Goal: Information Seeking & Learning: Learn about a topic

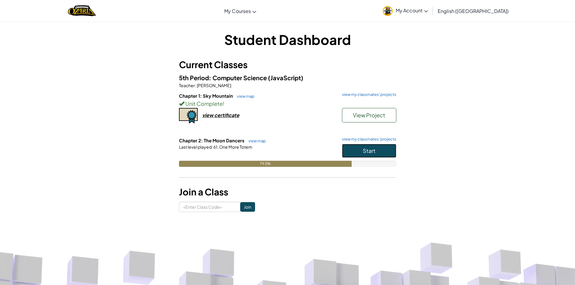
click at [375, 150] on span "Start" at bounding box center [369, 150] width 13 height 7
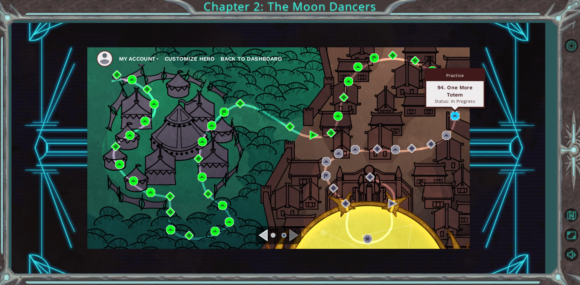
click at [452, 118] on img at bounding box center [454, 115] width 9 height 9
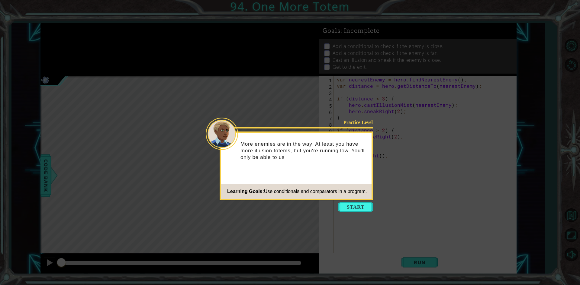
click at [347, 201] on icon at bounding box center [290, 142] width 580 height 285
click at [346, 209] on button "Start" at bounding box center [355, 207] width 34 height 10
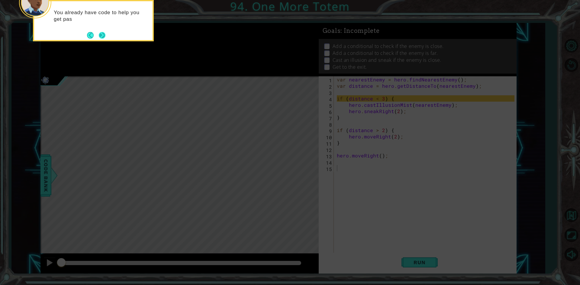
click at [103, 35] on button "Next" at bounding box center [102, 35] width 7 height 7
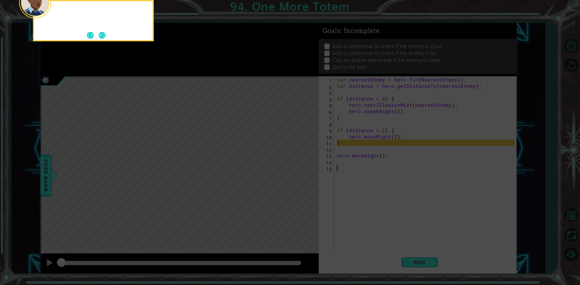
click at [103, 35] on button "Next" at bounding box center [102, 35] width 7 height 7
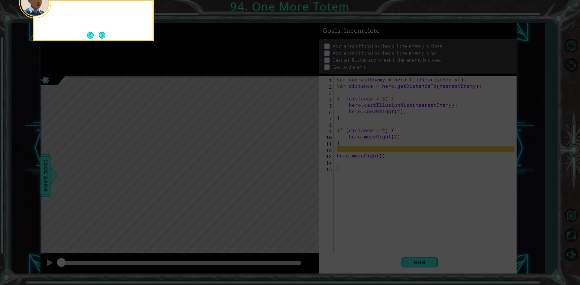
click at [103, 35] on button "Next" at bounding box center [102, 35] width 7 height 7
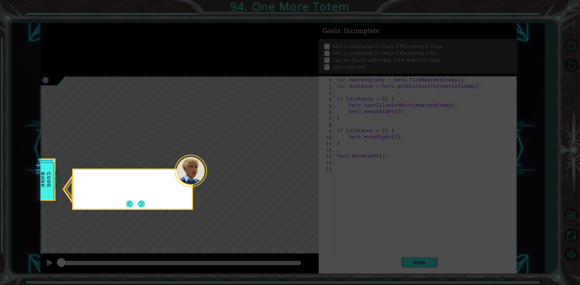
click at [103, 35] on icon at bounding box center [290, 142] width 580 height 285
click at [144, 203] on button "Next" at bounding box center [141, 204] width 7 height 7
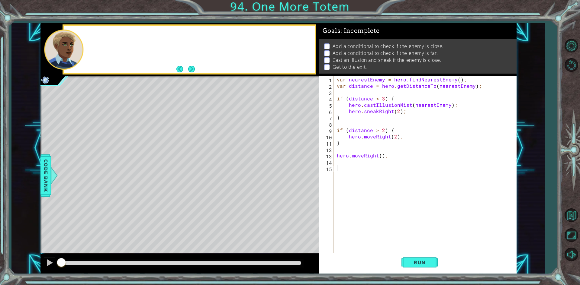
click at [144, 203] on div "Level Map" at bounding box center [179, 165] width 279 height 178
click at [401, 261] on div "Run" at bounding box center [420, 263] width 198 height 20
click at [192, 72] on button "Next" at bounding box center [191, 69] width 7 height 7
click at [430, 264] on span "Run" at bounding box center [420, 263] width 24 height 6
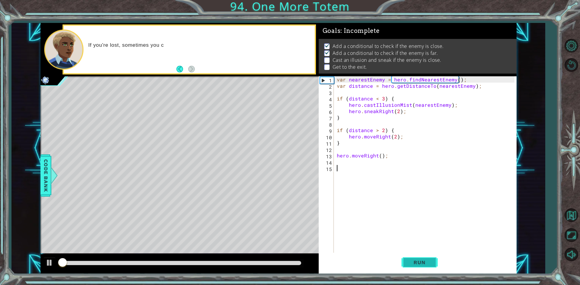
scroll to position [2, 0]
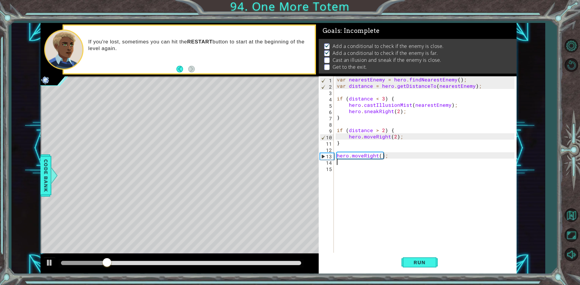
click at [353, 165] on div "var nearestEnemy = hero . findNearestEnemy ( ) ; var distance = hero . getDista…" at bounding box center [427, 171] width 182 height 190
click at [346, 171] on div "var nearestEnemy = hero . findNearestEnemy ( ) ; var distance = hero . getDista…" at bounding box center [427, 171] width 182 height 190
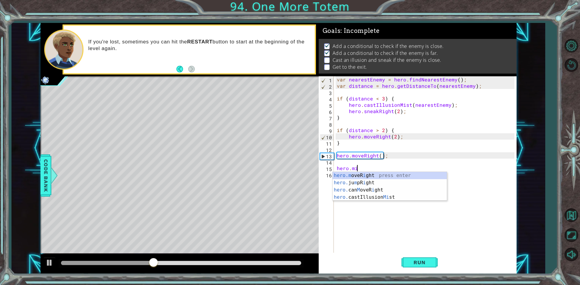
scroll to position [0, 1]
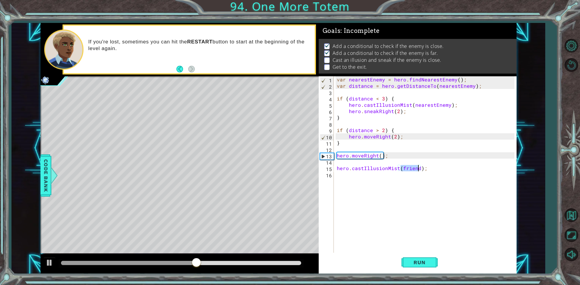
click at [423, 167] on div "var nearestEnemy = hero . findNearestEnemy ( ) ; var distance = hero . getDista…" at bounding box center [427, 171] width 182 height 190
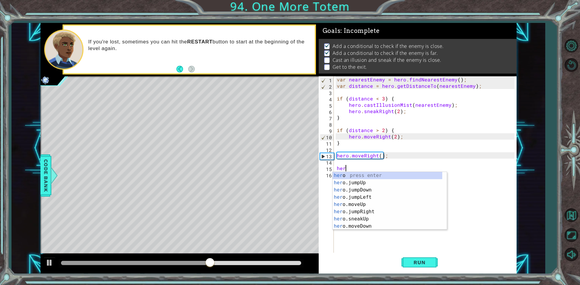
scroll to position [0, 0]
type textarea "h"
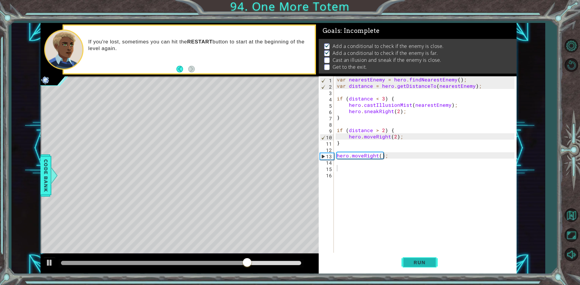
click at [407, 258] on button "Run" at bounding box center [419, 263] width 36 height 20
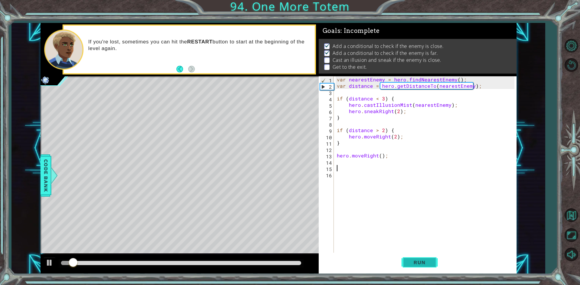
click at [407, 258] on button "Run" at bounding box center [419, 263] width 36 height 20
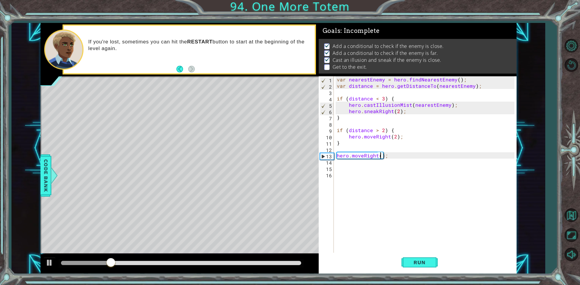
click at [379, 153] on div "var nearestEnemy = hero . findNearestEnemy ( ) ; var distance = hero . getDista…" at bounding box center [427, 171] width 182 height 190
click at [406, 263] on button "Run" at bounding box center [419, 263] width 36 height 20
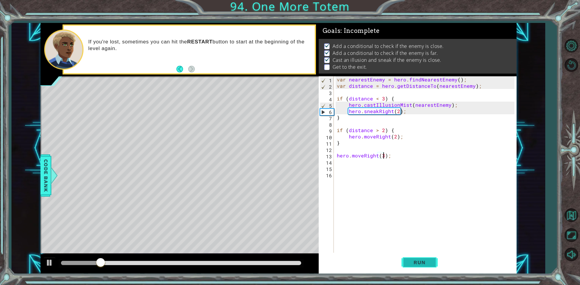
scroll to position [0, 3]
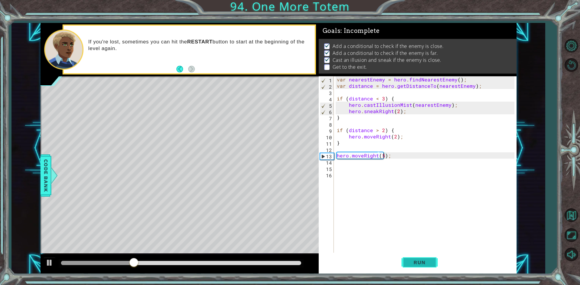
click at [407, 263] on button "Run" at bounding box center [419, 263] width 36 height 20
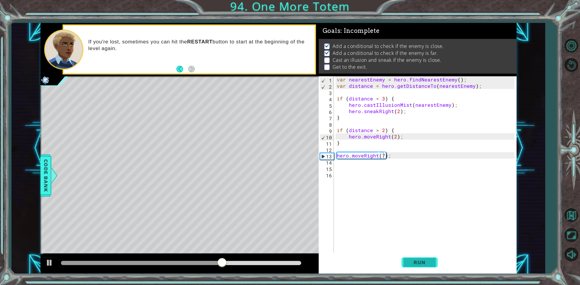
click at [417, 261] on span "Run" at bounding box center [420, 263] width 24 height 6
type textarea "hero.moveRight(4);"
click at [430, 261] on span "Run" at bounding box center [420, 263] width 24 height 6
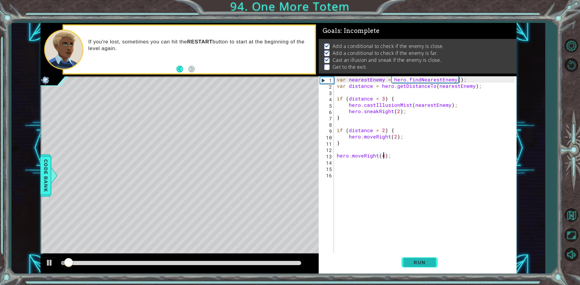
click at [430, 261] on span "Run" at bounding box center [420, 263] width 24 height 6
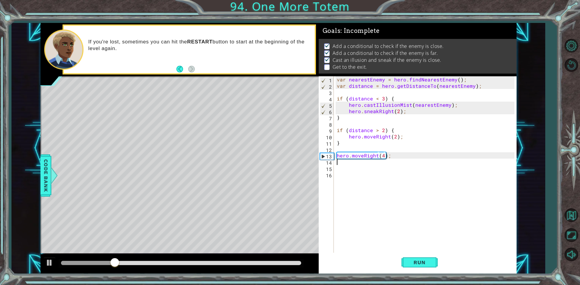
click at [337, 161] on div "var nearestEnemy = hero . findNearestEnemy ( ) ; var distance = hero . getDista…" at bounding box center [427, 171] width 182 height 190
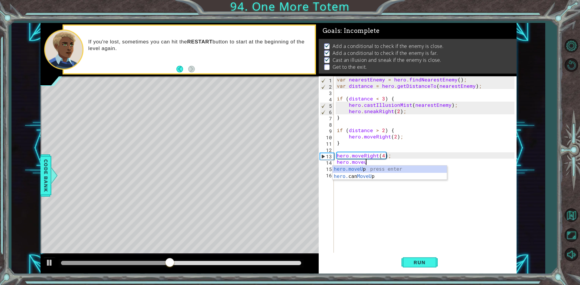
scroll to position [0, 2]
type textarea "hero.moveUp(1);"
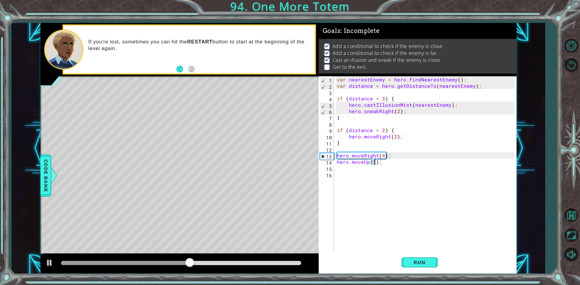
click at [343, 170] on div "var nearestEnemy = hero . findNearestEnemy ( ) ; var distance = hero . getDista…" at bounding box center [427, 171] width 182 height 190
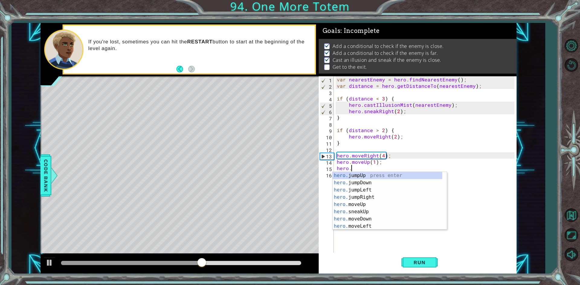
scroll to position [0, 1]
type textarea "hero.j"
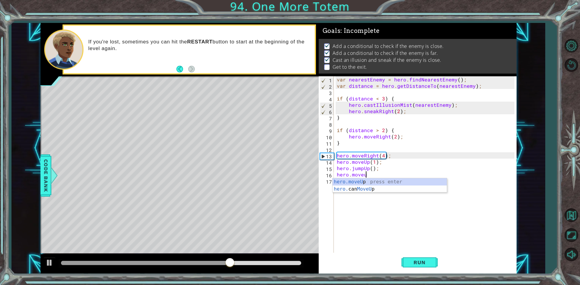
scroll to position [0, 2]
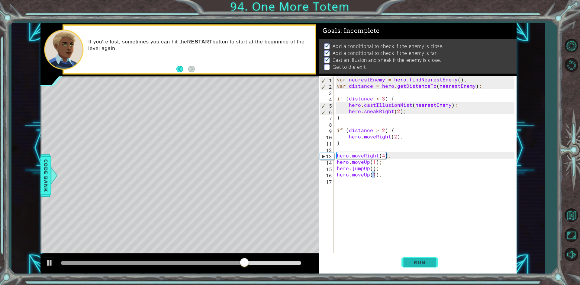
type textarea "hero.moveUp(1);"
click at [408, 261] on span "Run" at bounding box center [420, 263] width 24 height 6
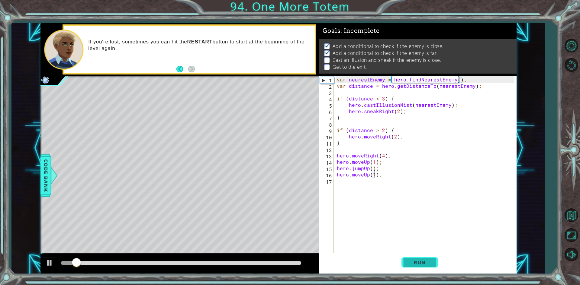
click at [408, 261] on span "Run" at bounding box center [420, 263] width 24 height 6
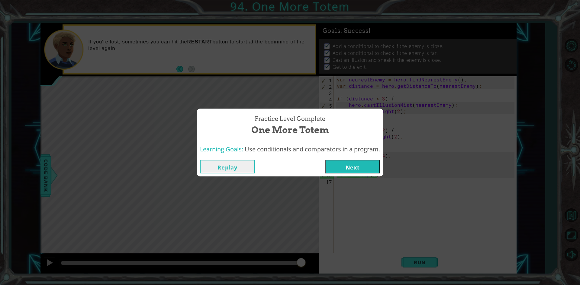
click at [358, 164] on button "Next" at bounding box center [352, 167] width 55 height 14
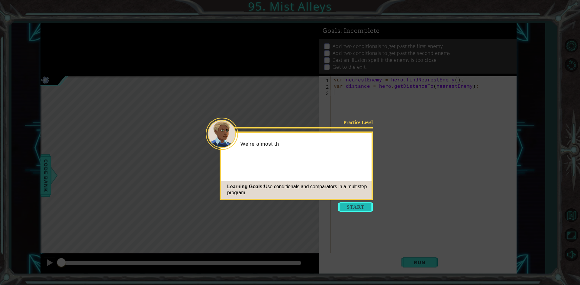
click at [351, 203] on button "Start" at bounding box center [355, 207] width 34 height 10
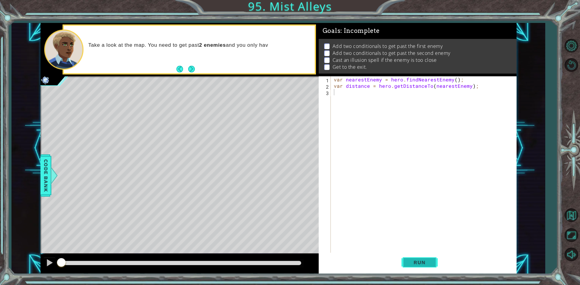
click at [427, 258] on button "Run" at bounding box center [419, 263] width 36 height 20
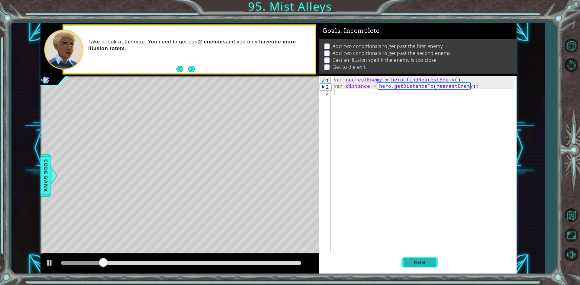
click at [407, 265] on button "Run" at bounding box center [419, 263] width 36 height 20
type textarea "if"
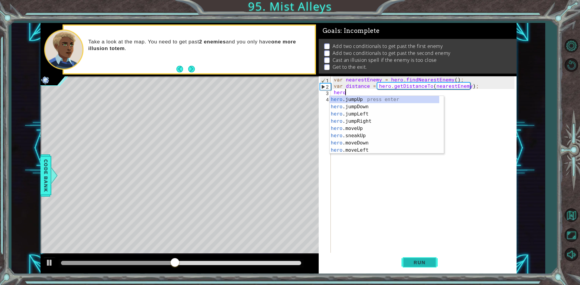
type textarea "h"
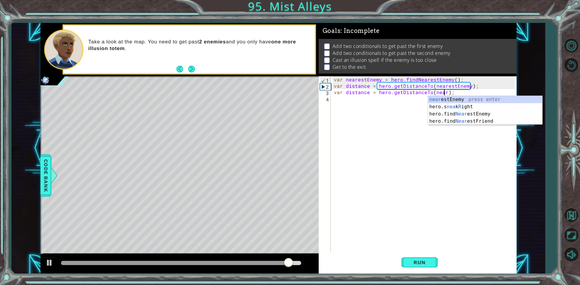
scroll to position [0, 7]
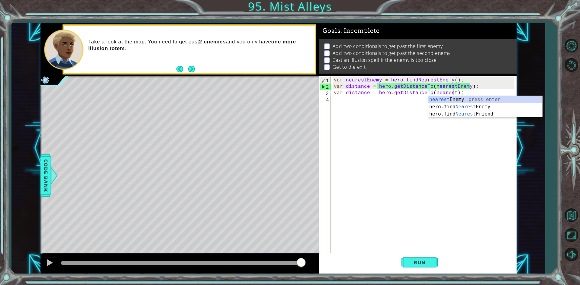
type textarea "var distance = hero.getDistanceTo(nearestEnemy);"
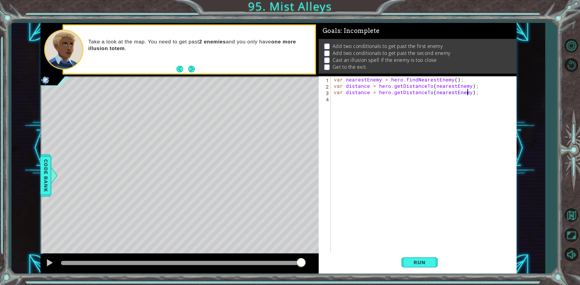
click at [359, 103] on div "var nearestEnemy = hero . findNearestEnemy ( ) ; var distance = hero . getDista…" at bounding box center [425, 171] width 185 height 190
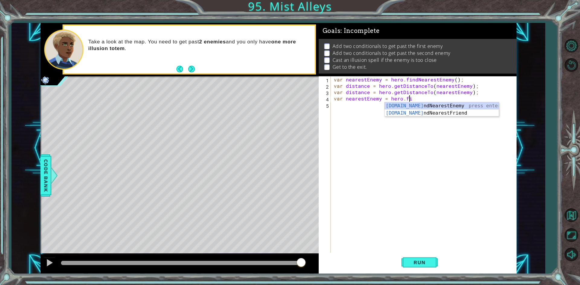
type textarea "var nearestEnemy = hero.find"
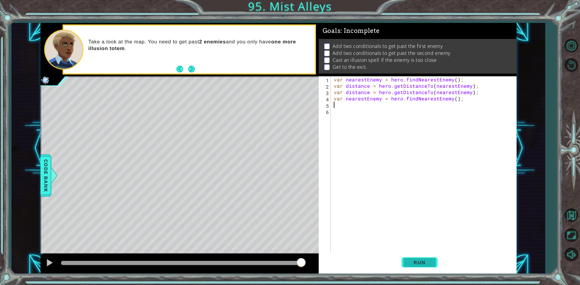
click at [428, 268] on button "Run" at bounding box center [419, 263] width 36 height 20
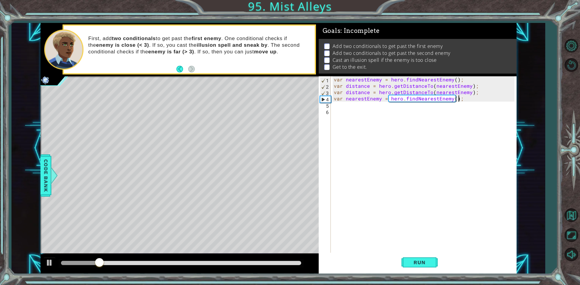
click at [480, 97] on div "var nearestEnemy = hero . findNearestEnemy ( ) ; var distance = hero . getDista…" at bounding box center [425, 171] width 185 height 190
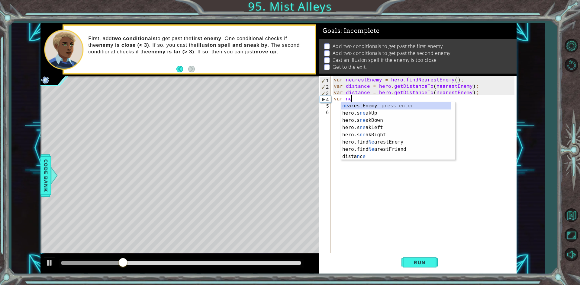
type textarea "v"
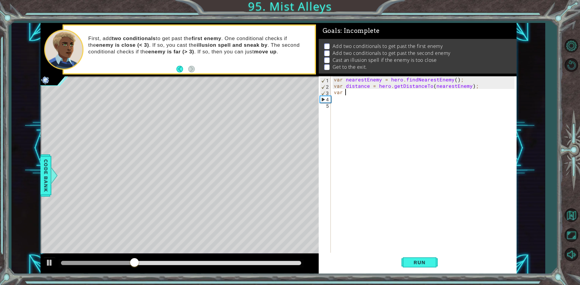
type textarea "v"
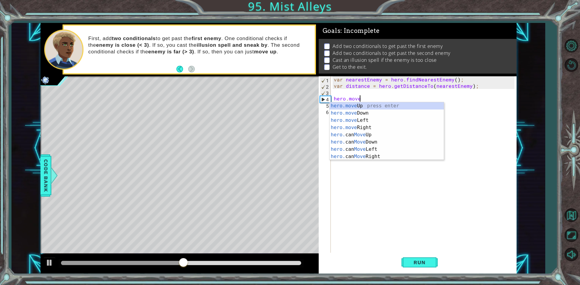
scroll to position [0, 2]
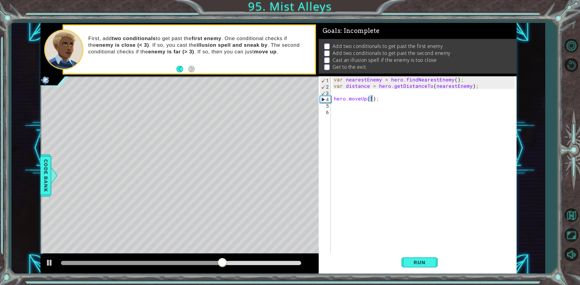
type textarea "hero.moveUp(2);"
click at [349, 94] on div "var nearestEnemy = hero . findNearestEnemy ( ) ; var distance = hero . getDista…" at bounding box center [425, 171] width 185 height 190
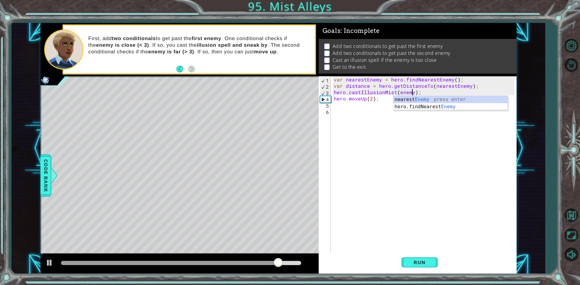
scroll to position [0, 5]
type textarea "hero.castIllusionMist(nearestEnemy);"
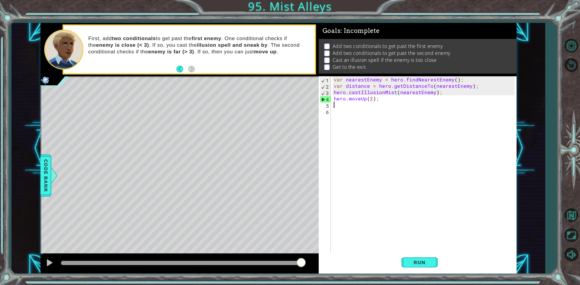
click at [363, 105] on div "var nearestEnemy = hero . findNearestEnemy ( ) ; var distance = hero . getDista…" at bounding box center [425, 171] width 185 height 190
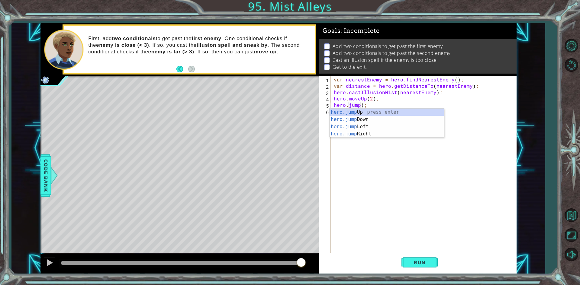
scroll to position [0, 2]
type textarea "hero.jumpUp();"
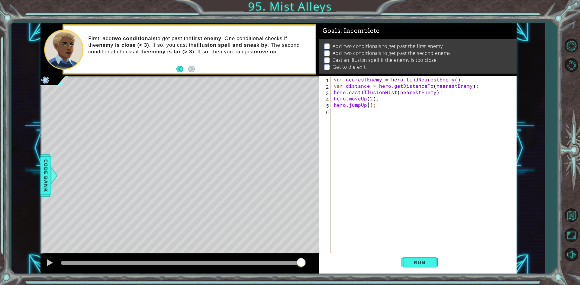
scroll to position [0, 2]
click at [334, 111] on div "var nearestEnemy = hero . findNearestEnemy ( ) ; var distance = hero . getDista…" at bounding box center [425, 171] width 185 height 190
click at [421, 261] on span "Run" at bounding box center [420, 263] width 24 height 6
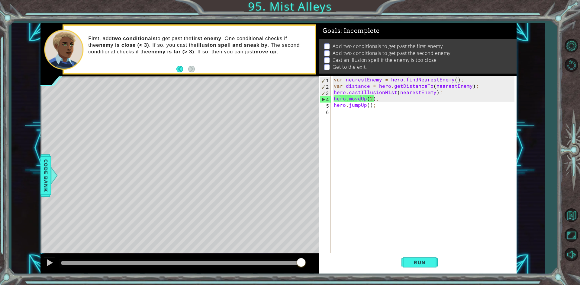
click at [361, 99] on div "var nearestEnemy = hero . findNearestEnemy ( ) ; var distance = hero . getDista…" at bounding box center [425, 171] width 185 height 190
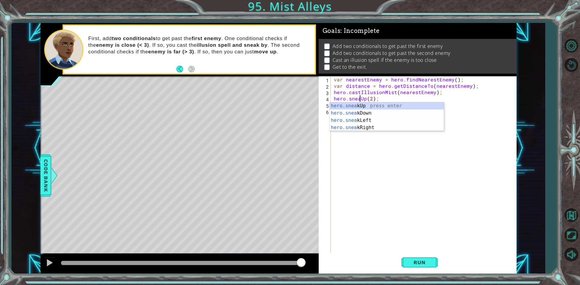
scroll to position [0, 2]
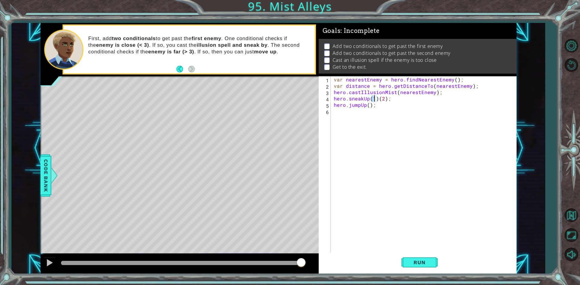
click at [377, 98] on div "var nearestEnemy = hero . findNearestEnemy ( ) ; var distance = hero . getDista…" at bounding box center [425, 171] width 185 height 190
click at [406, 259] on button "Run" at bounding box center [419, 263] width 36 height 20
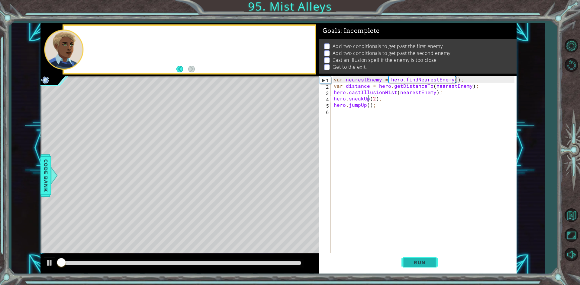
click at [406, 259] on button "Run" at bounding box center [419, 263] width 36 height 20
click at [407, 258] on button "Run" at bounding box center [419, 263] width 36 height 20
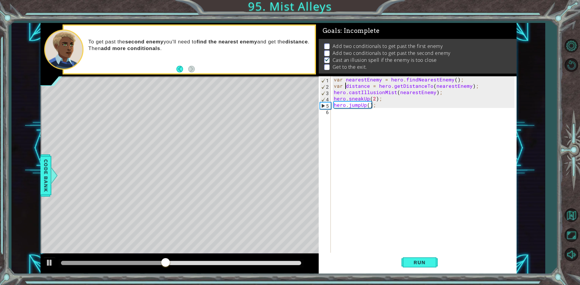
click at [345, 88] on div "var nearestEnemy = hero . findNearestEnemy ( ) ; var distance = hero . getDista…" at bounding box center [425, 171] width 185 height 190
click at [346, 80] on div "var nearestEnemy = hero . findNearestEnemy ( ) ; distance = hero . getDistanceT…" at bounding box center [425, 171] width 185 height 190
click at [417, 263] on span "Run" at bounding box center [420, 263] width 24 height 6
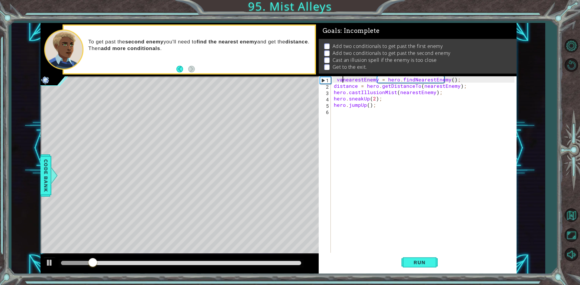
scroll to position [0, 1]
click at [420, 262] on span "Run" at bounding box center [420, 263] width 24 height 6
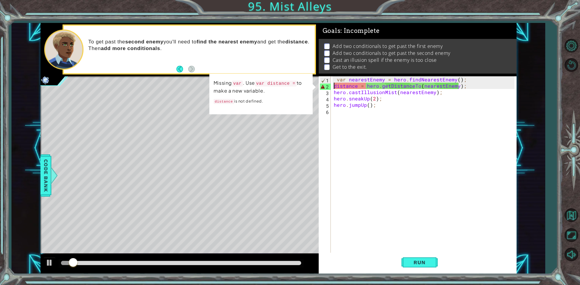
click at [333, 87] on div "var nearestEnemy = hero . findNearestEnemy ( ) ; distance = hero . getDistanceT…" at bounding box center [425, 171] width 185 height 190
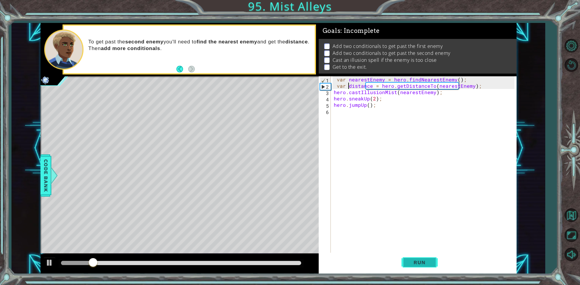
type textarea "var distance = hero.getDistanceTo(nearestEnemy);"
click at [410, 261] on span "Run" at bounding box center [420, 263] width 24 height 6
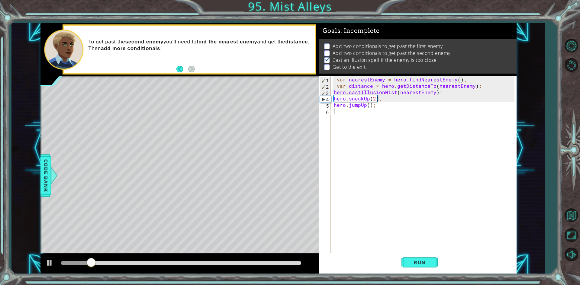
click at [342, 118] on div "var nearestEnemy = hero . findNearestEnemy ( ) ; var distance = hero . getDista…" at bounding box center [425, 171] width 185 height 190
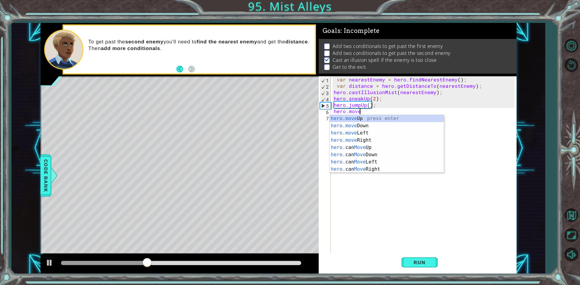
scroll to position [0, 2]
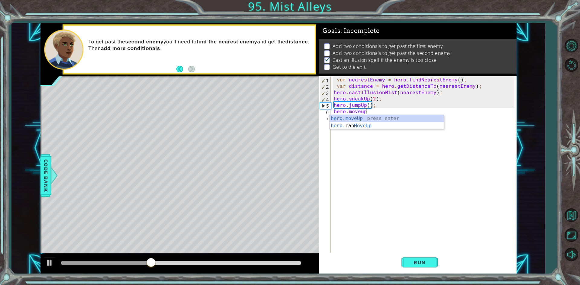
type textarea "hero.moveUp(1);"
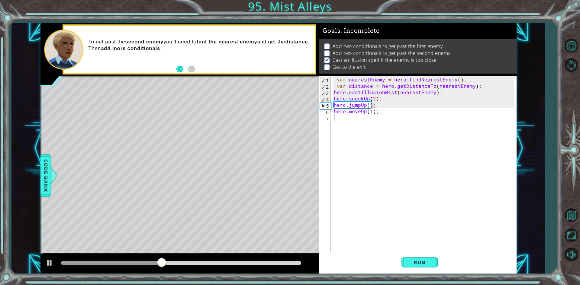
click at [342, 118] on div "var nearestEnemy = hero . findNearestEnemy ( ) ; var distance = hero . getDista…" at bounding box center [425, 171] width 185 height 190
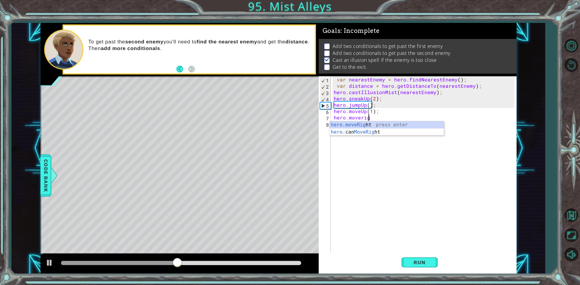
scroll to position [0, 2]
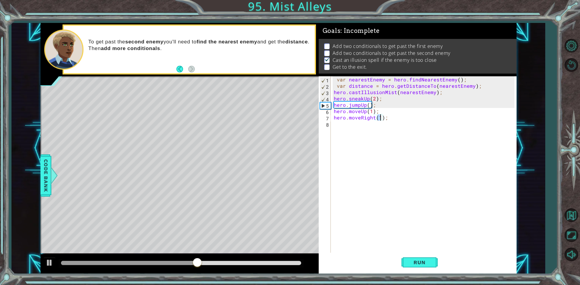
type textarea "hero.moveRight(2);"
click at [338, 125] on div "var nearestEnemy = hero . findNearestEnemy ( ) ; var distance = hero . getDista…" at bounding box center [425, 171] width 185 height 190
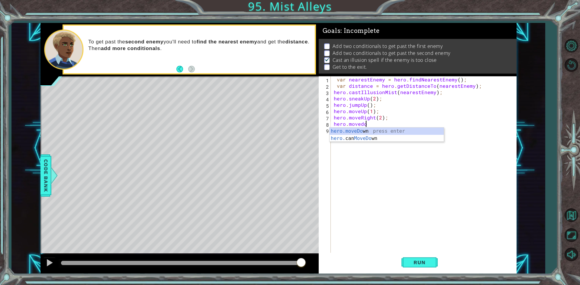
scroll to position [0, 2]
type textarea "hero.moveDown(2);"
click at [350, 136] on div "var nearestEnemy = hero . findNearestEnemy ( ) ; var distance = hero . getDista…" at bounding box center [425, 171] width 185 height 190
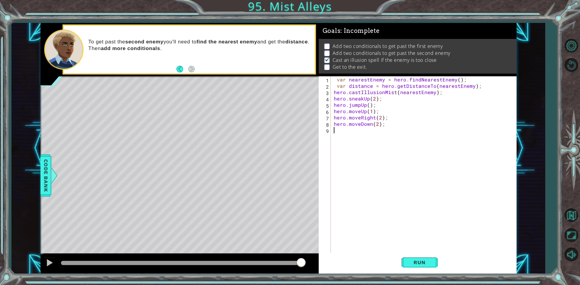
click at [376, 127] on div "var nearestEnemy = hero . findNearestEnemy ( ) ; var distance = hero . getDista…" at bounding box center [425, 171] width 185 height 190
click at [377, 126] on div "var nearestEnemy = hero . findNearestEnemy ( ) ; var distance = hero . getDista…" at bounding box center [425, 171] width 185 height 190
type textarea "hero.moveDown(1);"
click at [355, 130] on div "var nearestEnemy = hero . findNearestEnemy ( ) ; var distance = hero . getDista…" at bounding box center [425, 171] width 185 height 190
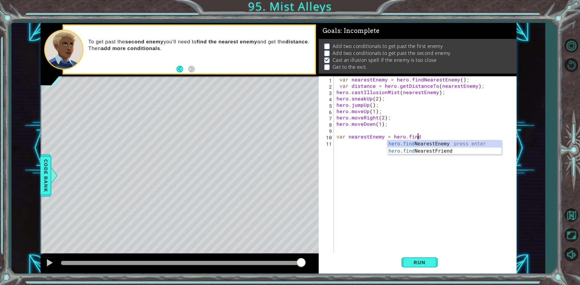
scroll to position [0, 5]
type textarea "var nearestEnemy = hero.find"
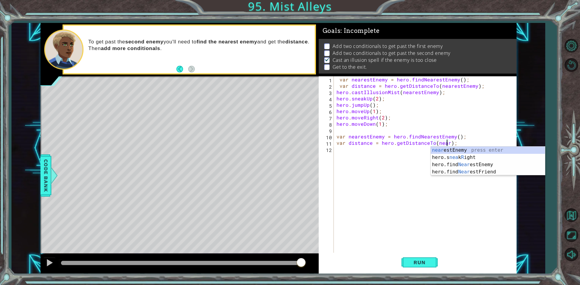
scroll to position [0, 7]
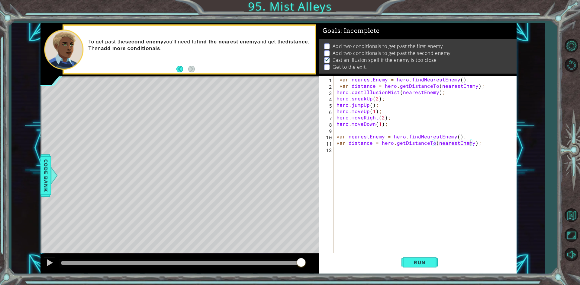
click at [400, 259] on div "Run" at bounding box center [420, 263] width 198 height 20
click at [402, 264] on button "Run" at bounding box center [419, 263] width 36 height 20
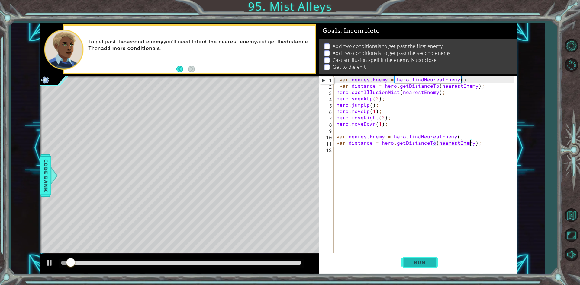
click at [402, 264] on button "Run" at bounding box center [419, 263] width 36 height 20
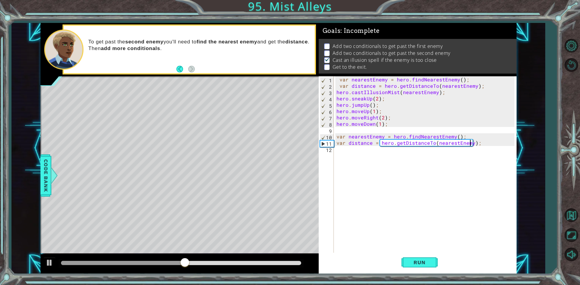
click at [345, 144] on div "var nearestEnemy = hero . findNearestEnemy ( ) ; var distance = hero . getDista…" at bounding box center [426, 171] width 182 height 190
click at [345, 137] on div "var nearestEnemy = hero . findNearestEnemy ( ) ; var distance = hero . getDista…" at bounding box center [426, 171] width 182 height 190
click at [407, 270] on button "Run" at bounding box center [419, 263] width 36 height 20
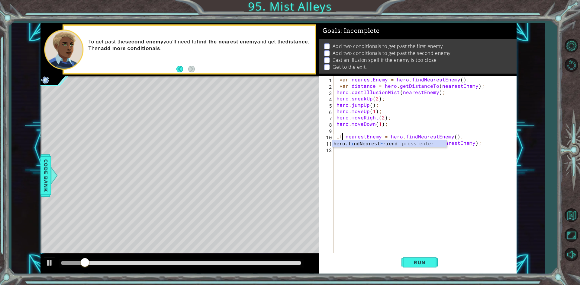
drag, startPoint x: 406, startPoint y: 265, endPoint x: 395, endPoint y: 267, distance: 10.6
click at [396, 267] on div "Run" at bounding box center [420, 263] width 198 height 20
click at [404, 263] on button "Run" at bounding box center [419, 263] width 36 height 20
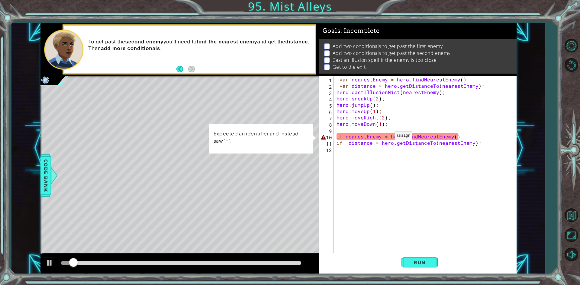
click at [387, 137] on div "var nearestEnemy = hero . findNearestEnemy ( ) ; var distance = hero . getDista…" at bounding box center [426, 171] width 182 height 190
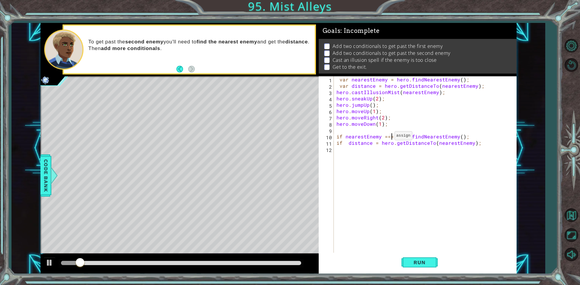
scroll to position [0, 3]
click at [413, 262] on span "Run" at bounding box center [420, 263] width 24 height 6
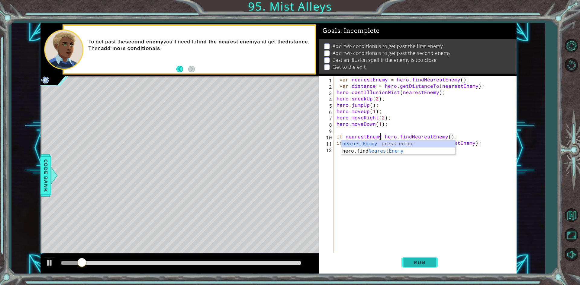
click at [417, 267] on button "Run" at bounding box center [419, 263] width 36 height 20
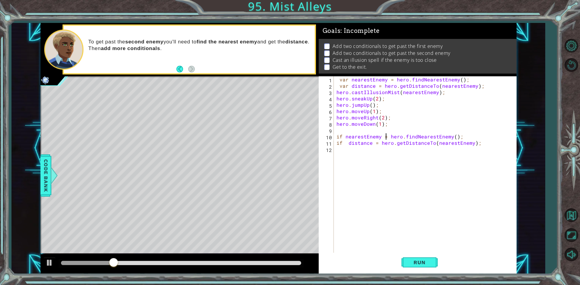
scroll to position [0, 3]
click at [432, 264] on button "Run" at bounding box center [419, 263] width 36 height 20
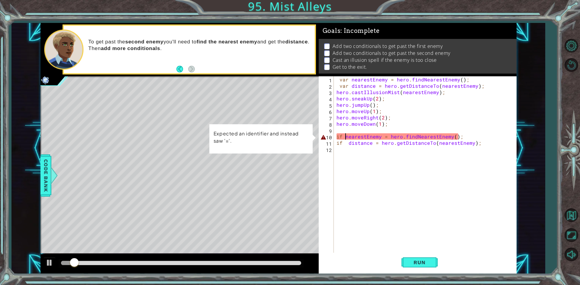
click at [345, 134] on div "var nearestEnemy = hero . findNearestEnemy ( ) ; var distance = hero . getDista…" at bounding box center [426, 171] width 182 height 190
click at [341, 138] on div "var nearestEnemy = hero . findNearestEnemy ( ) ; var distance = hero . getDista…" at bounding box center [426, 171] width 182 height 190
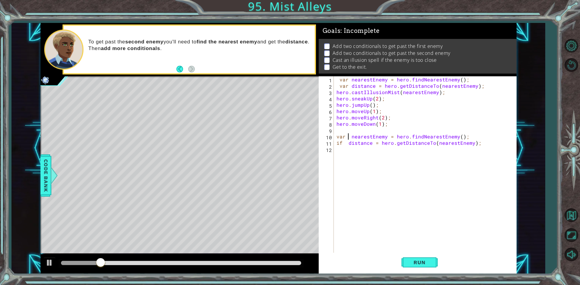
scroll to position [0, 1]
click at [455, 137] on div "var nearestEnemy = hero . findNearestEnemy ( ) ; var distance = hero . getDista…" at bounding box center [426, 171] width 182 height 190
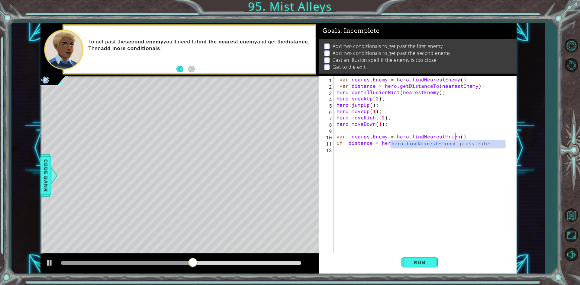
scroll to position [0, 8]
click at [470, 143] on div "var nearestEnemy = hero . findNearestEnemy ( ) ; var distance = hero . getDista…" at bounding box center [426, 171] width 182 height 190
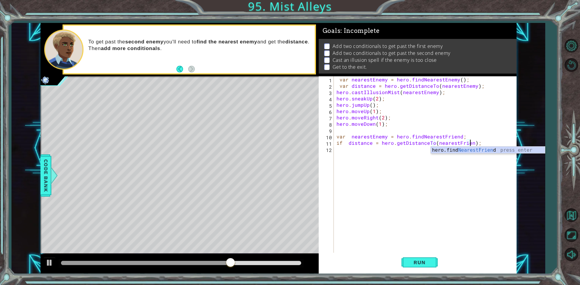
scroll to position [0, 8]
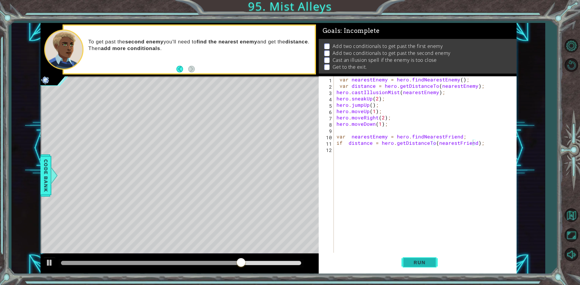
click at [427, 257] on button "Run" at bounding box center [419, 263] width 36 height 20
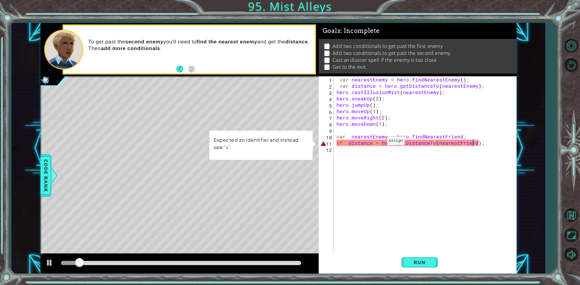
click at [379, 143] on div "var nearestEnemy = hero . findNearestEnemy ( ) ; var distance = hero . getDista…" at bounding box center [426, 171] width 182 height 190
click at [476, 145] on div "var nearestEnemy = hero . findNearestEnemy ( ) ; var distance = hero . getDista…" at bounding box center [426, 171] width 182 height 190
click at [378, 144] on div "var nearestEnemy = hero . findNearestEnemy ( ) ; var distance = hero . getDista…" at bounding box center [426, 171] width 182 height 190
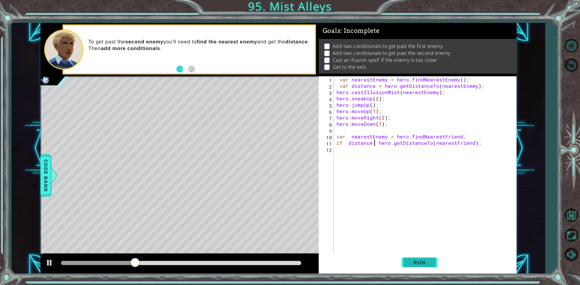
click at [420, 269] on button "Run" at bounding box center [419, 263] width 36 height 20
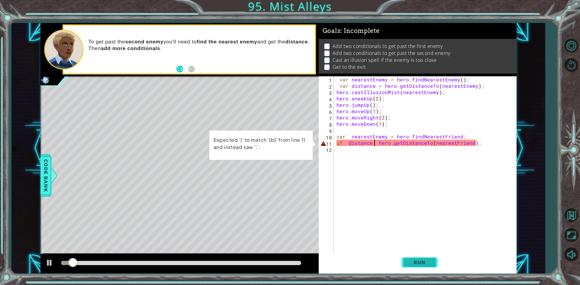
click at [420, 269] on button "Run" at bounding box center [419, 263] width 36 height 20
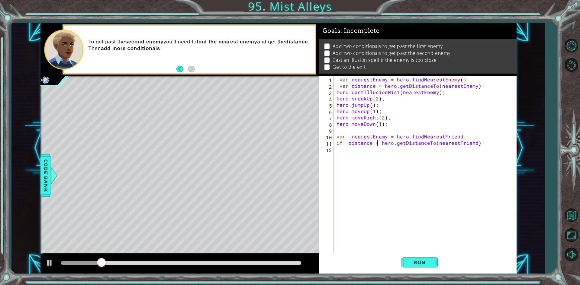
click at [472, 144] on div "var nearestEnemy = hero . findNearestEnemy ( ) ; var distance = hero . getDista…" at bounding box center [426, 171] width 182 height 190
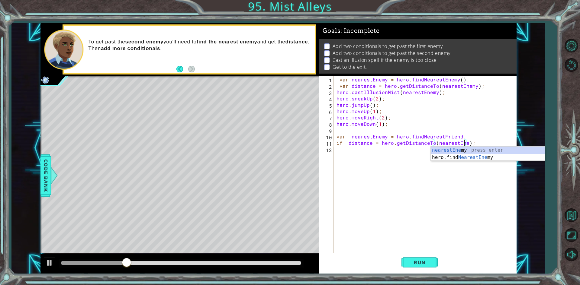
scroll to position [0, 8]
click at [420, 263] on span "Run" at bounding box center [420, 263] width 24 height 6
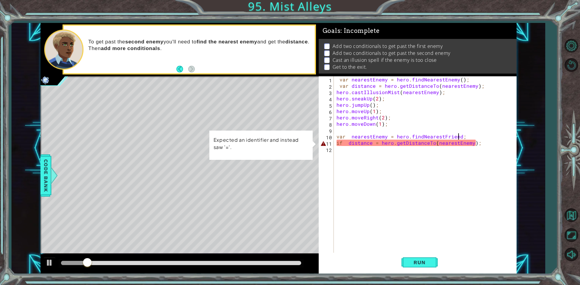
click at [458, 137] on div "var nearestEnemy = hero . findNearestEnemy ( ) ; var distance = hero . getDista…" at bounding box center [426, 171] width 182 height 190
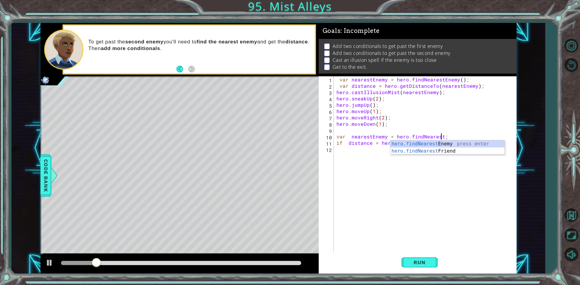
scroll to position [0, 6]
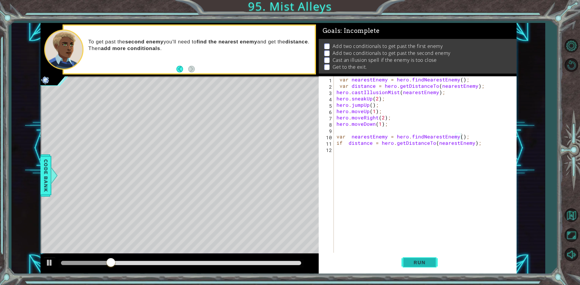
click at [422, 265] on span "Run" at bounding box center [420, 263] width 24 height 6
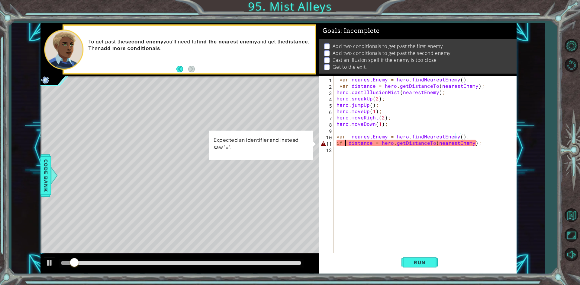
click at [344, 145] on div "var nearestEnemy = hero . findNearestEnemy ( ) ; var distance = hero . getDista…" at bounding box center [426, 171] width 182 height 190
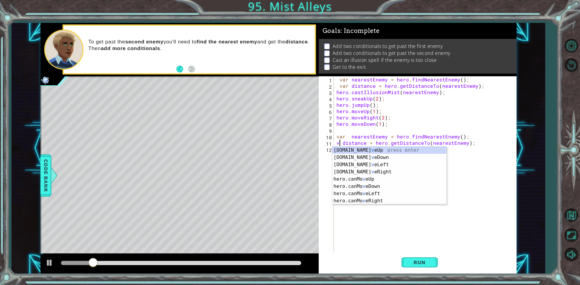
scroll to position [0, 0]
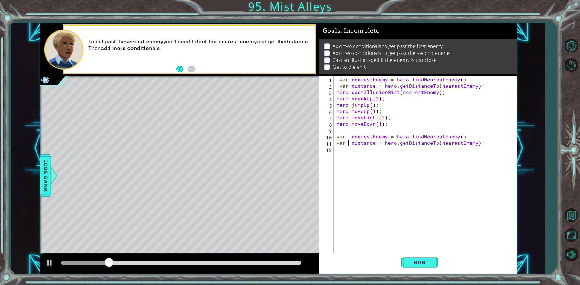
click at [473, 144] on div "var nearestEnemy = hero . findNearestEnemy ( ) ; var distance = hero . getDista…" at bounding box center [426, 171] width 182 height 190
click at [455, 138] on div "var nearestEnemy = hero . findNearestEnemy ( ) ; var distance = hero . getDista…" at bounding box center [426, 171] width 182 height 190
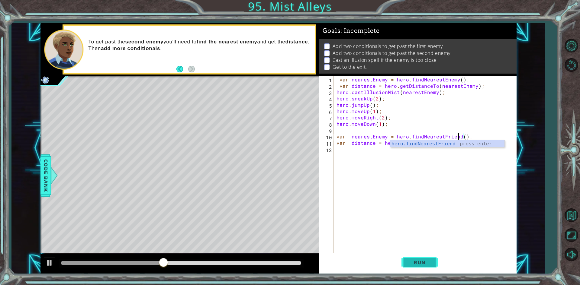
type textarea "var nearestEnemy = hero.findNearestFriend();"
click at [411, 266] on button "Run" at bounding box center [419, 263] width 36 height 20
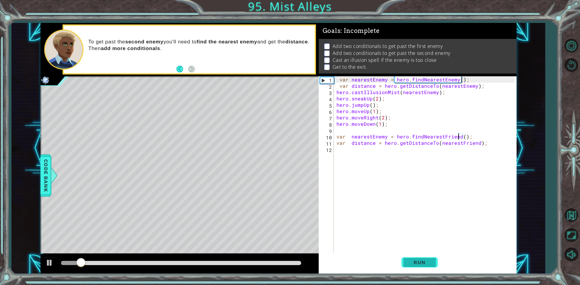
click at [411, 266] on button "Run" at bounding box center [419, 263] width 36 height 20
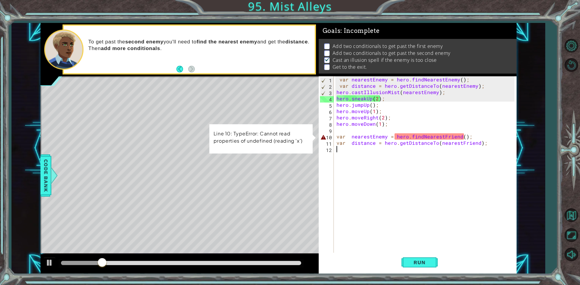
click at [490, 148] on div "var nearestEnemy = hero . findNearestEnemy ( ) ; var distance = hero . getDista…" at bounding box center [426, 171] width 182 height 190
click at [489, 146] on div "var nearestEnemy = hero . findNearestEnemy ( ) ; var distance = hero . getDista…" at bounding box center [426, 171] width 182 height 190
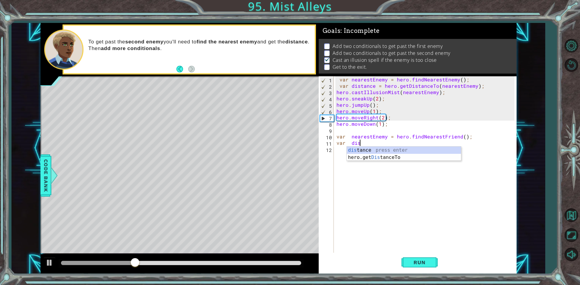
type textarea "v"
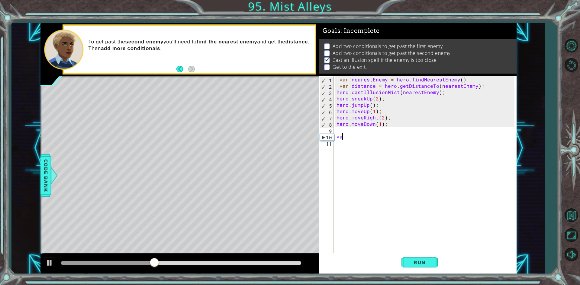
type textarea "v"
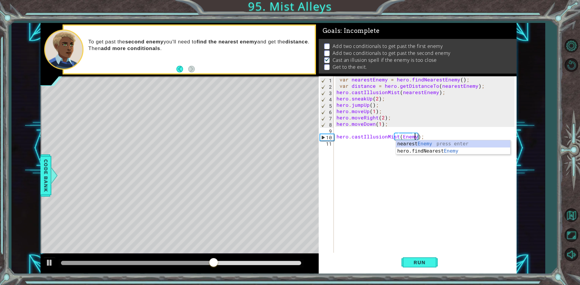
scroll to position [0, 5]
type textarea "hero.castIllusionMist(nearestEnemy);"
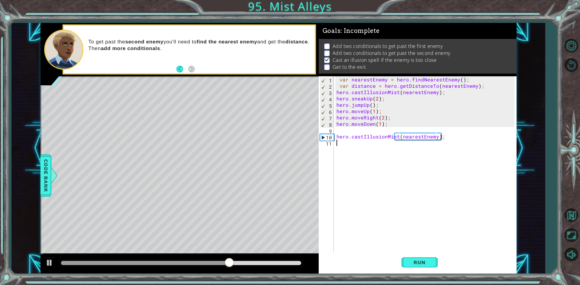
click at [385, 146] on div "var nearestEnemy = hero . findNearestEnemy ( ) ; var distance = hero . getDista…" at bounding box center [426, 171] width 182 height 190
type textarea "hero.sneakDown(1);"
click at [380, 153] on div "var nearestEnemy = hero . findNearestEnemy ( ) ; var distance = hero . getDista…" at bounding box center [426, 171] width 182 height 190
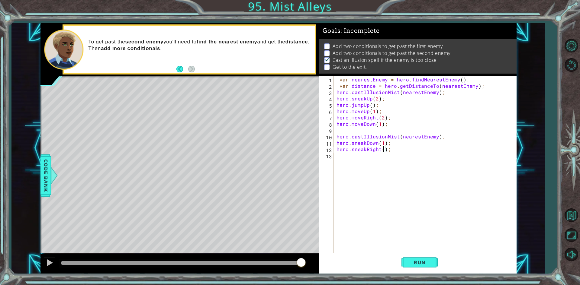
type textarea "hero.sneakRight(2);"
click at [380, 153] on div "var nearestEnemy = hero . findNearestEnemy ( ) ; var distance = hero . getDista…" at bounding box center [426, 171] width 182 height 190
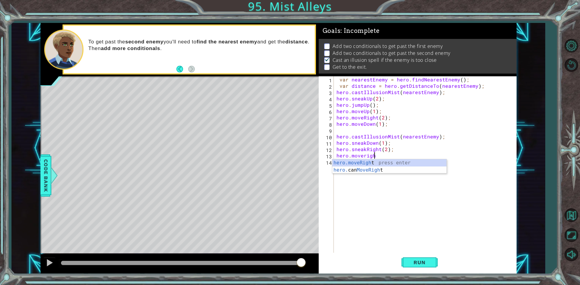
scroll to position [0, 2]
type textarea "hero.moveRight(1);"
click at [378, 163] on div "var nearestEnemy = hero . findNearestEnemy ( ) ; var distance = hero . getDista…" at bounding box center [426, 171] width 182 height 190
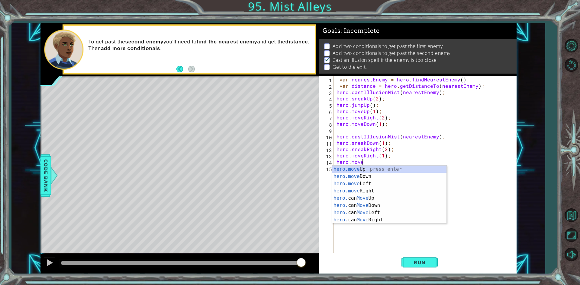
scroll to position [0, 2]
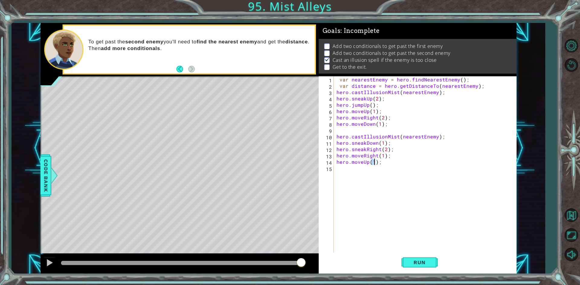
type textarea "hero.moveUp(2);"
click at [374, 172] on div "var nearestEnemy = hero . findNearestEnemy ( ) ; var distance = hero . getDista…" at bounding box center [426, 171] width 182 height 190
click at [409, 266] on span "Run" at bounding box center [420, 263] width 24 height 6
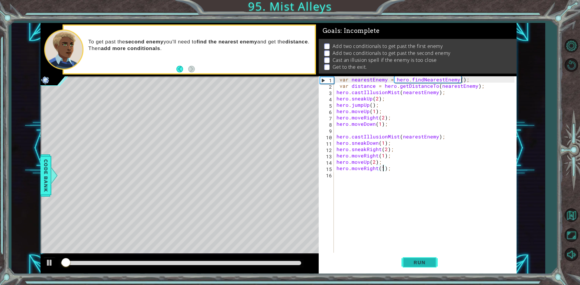
click at [409, 266] on span "Run" at bounding box center [420, 263] width 24 height 6
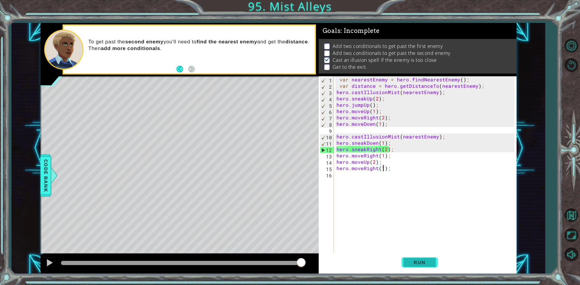
click at [430, 260] on span "Run" at bounding box center [420, 263] width 24 height 6
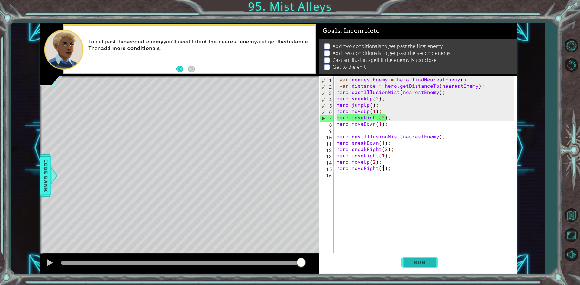
click at [406, 265] on button "Run" at bounding box center [419, 263] width 36 height 20
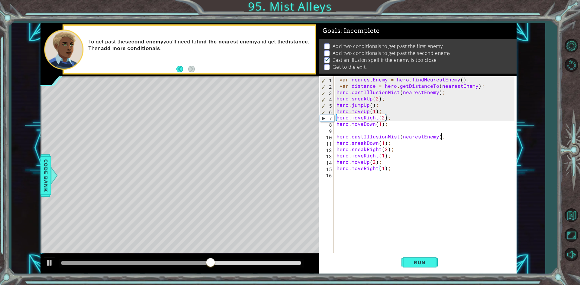
click at [446, 138] on div "var nearestEnemy = hero . findNearestEnemy ( ) ; var distance = hero . getDista…" at bounding box center [426, 171] width 182 height 190
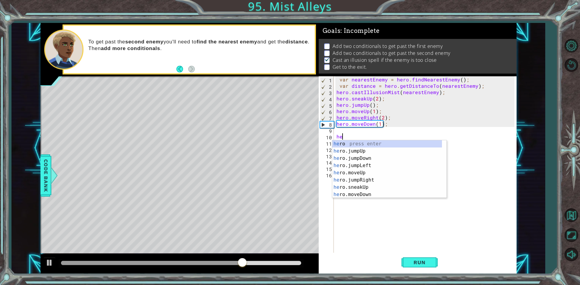
scroll to position [0, 0]
type textarea "h"
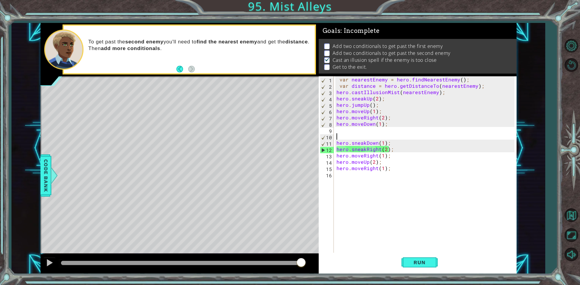
click at [384, 120] on div "var nearestEnemy = hero . findNearestEnemy ( ) ; var distance = hero . getDista…" at bounding box center [426, 171] width 182 height 190
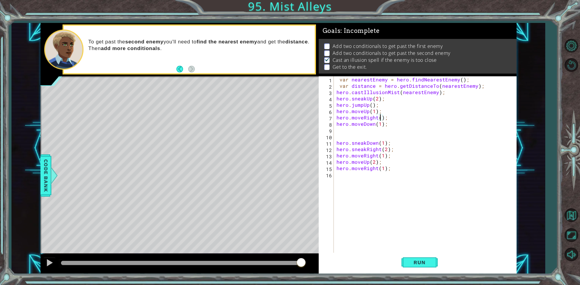
scroll to position [0, 3]
click at [439, 269] on div "Run" at bounding box center [420, 263] width 198 height 20
click at [433, 268] on button "Run" at bounding box center [419, 263] width 36 height 20
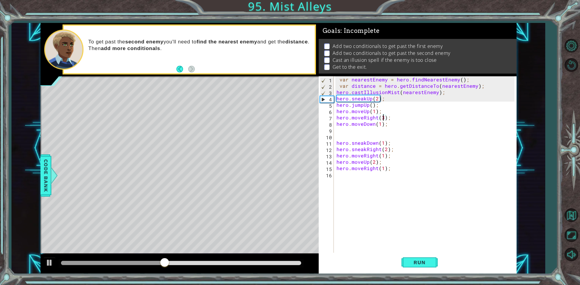
click at [373, 126] on div "var nearestEnemy = hero . findNearestEnemy ( ) ; var distance = hero . getDista…" at bounding box center [426, 171] width 182 height 190
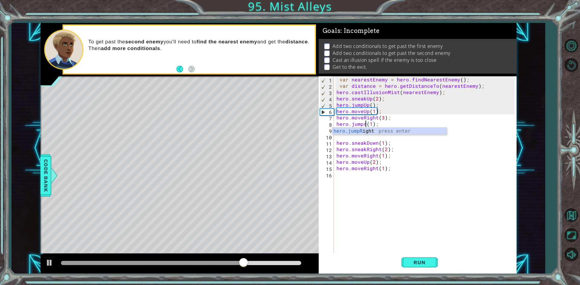
scroll to position [0, 2]
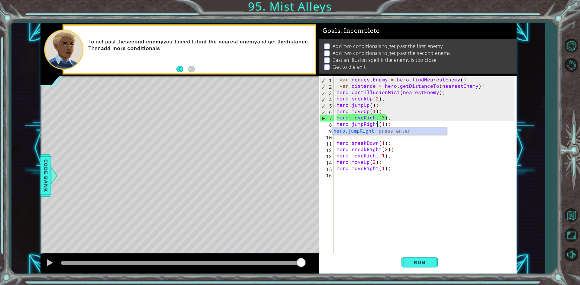
click at [383, 134] on div "hero.jumpRight press enter" at bounding box center [389, 139] width 114 height 22
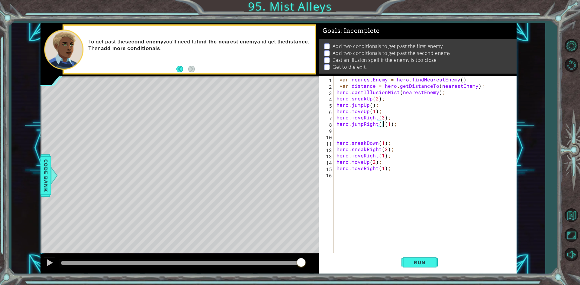
type textarea "hero.jumpRight(1);"
click at [356, 139] on div "var nearestEnemy = hero . findNearestEnemy ( ) ; var distance = hero . getDista…" at bounding box center [426, 171] width 182 height 190
click at [342, 128] on div "var nearestEnemy = hero . findNearestEnemy ( ) ; var distance = hero . getDista…" at bounding box center [426, 171] width 182 height 190
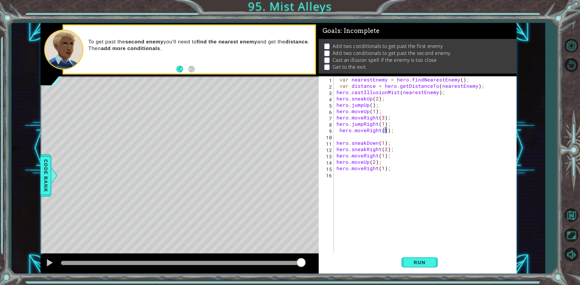
click at [394, 165] on div "var nearestEnemy = hero . findNearestEnemy ( ) ; var distance = hero . getDista…" at bounding box center [426, 171] width 182 height 190
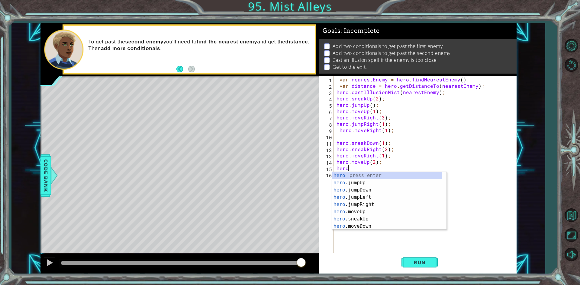
scroll to position [0, 0]
type textarea "h"
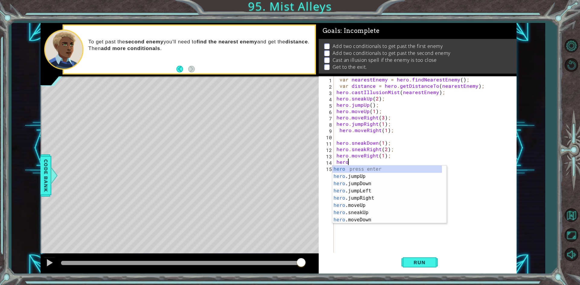
type textarea "h"
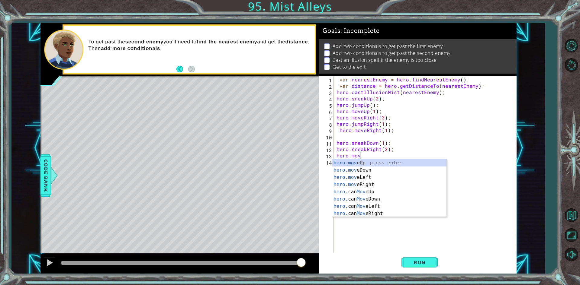
type textarea "h"
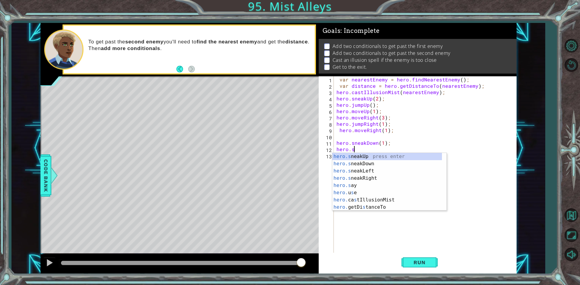
type textarea "h"
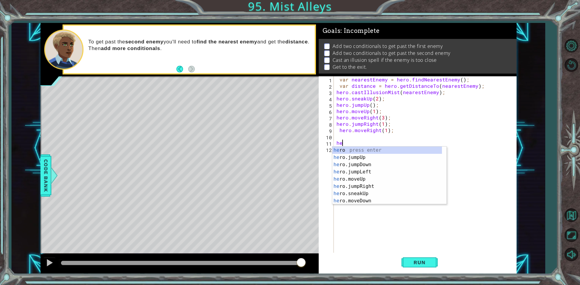
type textarea "h"
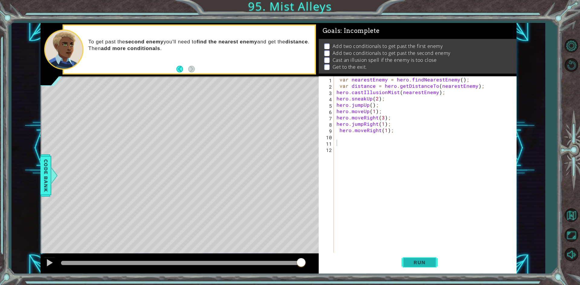
click at [421, 259] on button "Run" at bounding box center [419, 263] width 36 height 20
type textarea "i"
click at [42, 169] on span "Code Bank" at bounding box center [46, 175] width 10 height 37
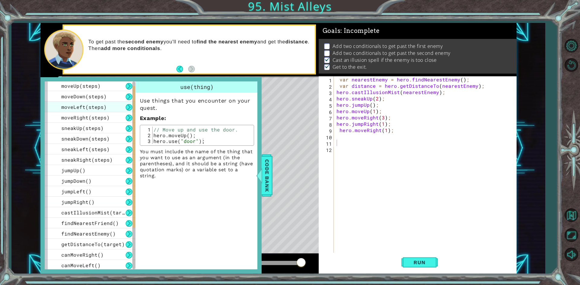
scroll to position [87, 0]
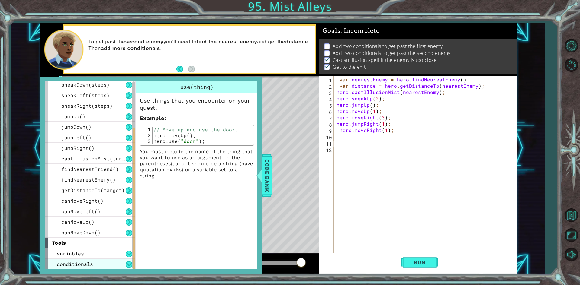
click at [98, 264] on div "conditionals" at bounding box center [90, 264] width 91 height 11
click at [125, 264] on div "conditionals" at bounding box center [90, 264] width 91 height 11
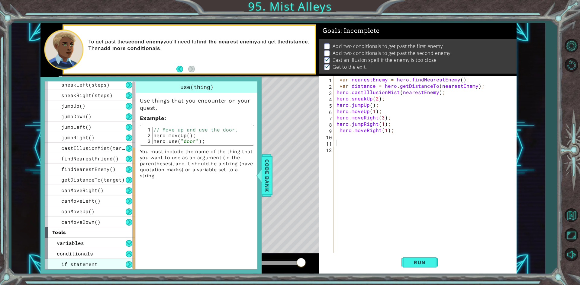
click at [94, 264] on span "if statement" at bounding box center [79, 264] width 36 height 6
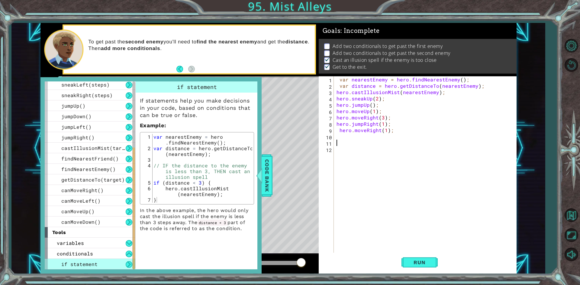
click at [350, 144] on div "var nearestEnemy = hero . findNearestEnemy ( ) ; var distance = hero . getDista…" at bounding box center [426, 171] width 182 height 190
click at [484, 84] on div "var nearestEnemy = hero . findNearestEnemy ( ) ; var distance = hero . getDista…" at bounding box center [426, 171] width 182 height 190
type textarea "var distance = hero.getDistanceTo(nearestEnemy);"
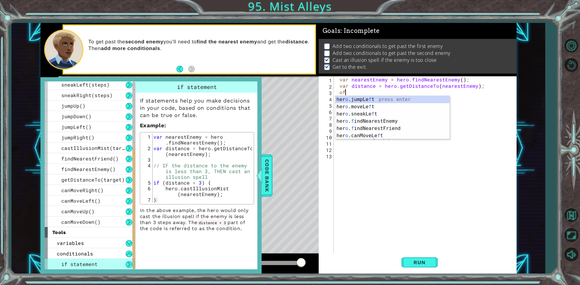
type textarea "o"
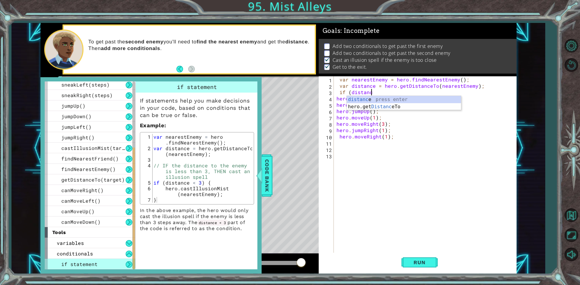
scroll to position [0, 2]
type textarea "if (distance"
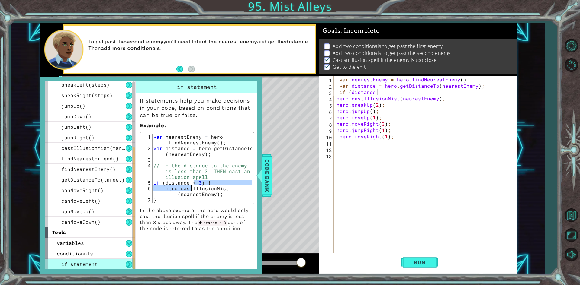
drag, startPoint x: 194, startPoint y: 182, endPoint x: 190, endPoint y: 187, distance: 5.9
click at [190, 187] on div "var nearestEnemy = hero . findNearestEnemy ( ) ; var distance = hero . getDista…" at bounding box center [202, 177] width 100 height 86
type textarea "if (distance < 3) { hero.castIllusionMist(nearestEnemy);"
type textarea "if (distance < 3"
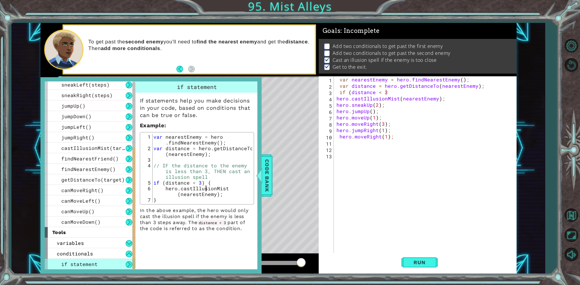
click at [206, 189] on div "var nearestEnemy = hero . findNearestEnemy ( ) ; var distance = hero . getDista…" at bounding box center [202, 177] width 100 height 86
click at [233, 179] on div "var nearestEnemy = hero . findNearestEnemy ( ) ; var distance = hero . getDista…" at bounding box center [202, 177] width 100 height 86
type textarea "// IF the distance to the enemy is less than 3, THEN cast an illusion spell"
click at [401, 93] on div "var nearestEnemy = hero . findNearestEnemy ( ) ; var distance = hero . getDista…" at bounding box center [426, 171] width 182 height 190
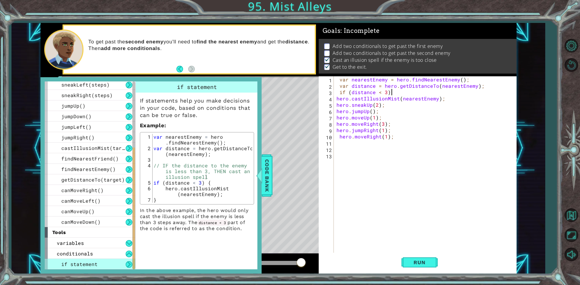
type textarea "if (distance < 3) {"
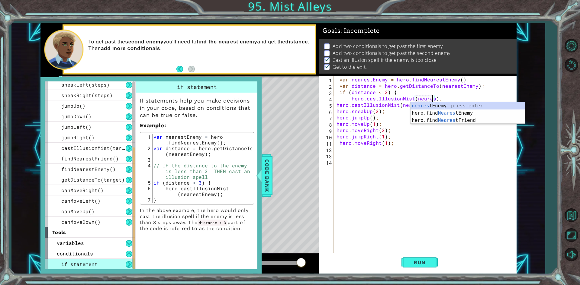
scroll to position [0, 6]
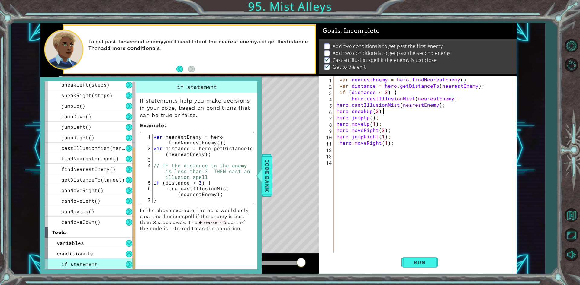
click at [440, 108] on div "var nearestEnemy = hero . findNearestEnemy ( ) ; var distance = hero . getDista…" at bounding box center [426, 171] width 182 height 190
click at [444, 106] on div "var nearestEnemy = hero . findNearestEnemy ( ) ; var distance = hero . getDista…" at bounding box center [426, 171] width 182 height 190
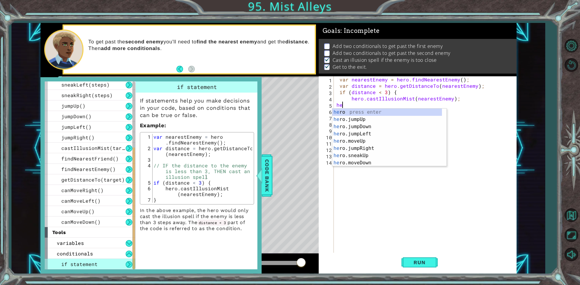
scroll to position [0, 0]
type textarea "h"
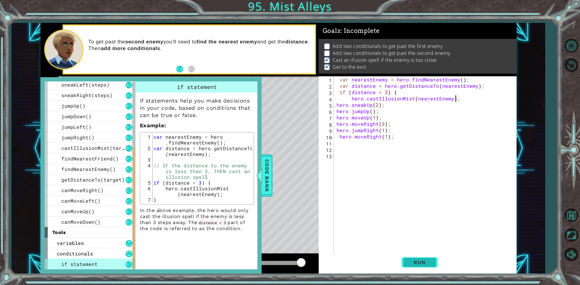
click at [431, 263] on span "Run" at bounding box center [420, 263] width 24 height 6
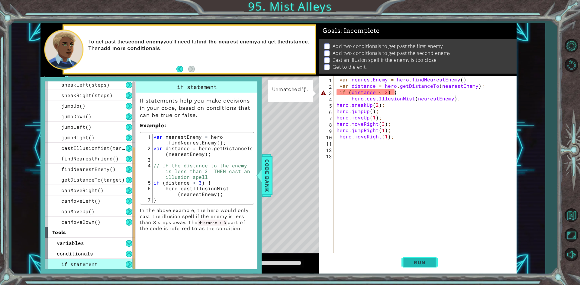
click at [431, 263] on span "Run" at bounding box center [420, 263] width 24 height 6
click at [394, 93] on div "var nearestEnemy = hero . findNearestEnemy ( ) ; var distance = hero . getDista…" at bounding box center [426, 171] width 182 height 190
click at [427, 267] on button "Run" at bounding box center [419, 263] width 36 height 20
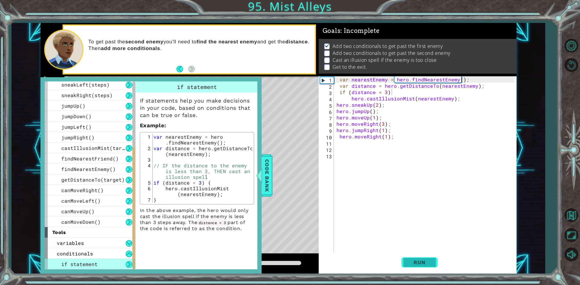
click at [425, 260] on span "Run" at bounding box center [420, 263] width 24 height 6
click at [271, 178] on span "Code Bank" at bounding box center [267, 175] width 10 height 37
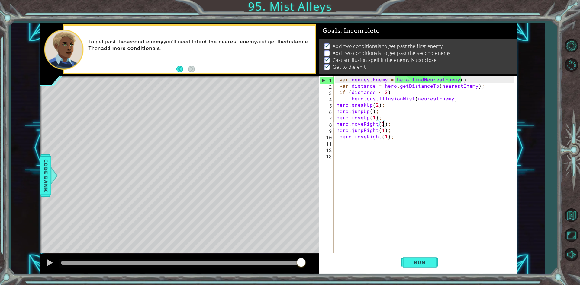
click at [382, 124] on div "var nearestEnemy = hero . findNearestEnemy ( ) ; var distance = hero . getDista…" at bounding box center [426, 171] width 182 height 190
type textarea "hero.moveRight(2);"
click at [388, 122] on div "var nearestEnemy = hero . findNearestEnemy ( ) ; var distance = hero . getDista…" at bounding box center [426, 171] width 182 height 190
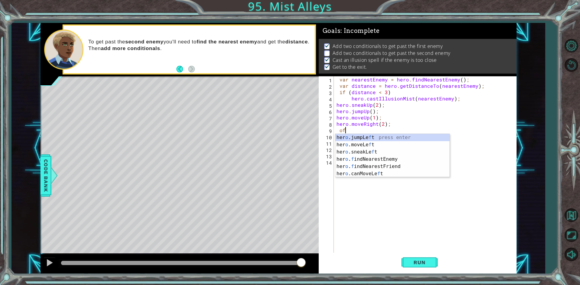
type textarea "o"
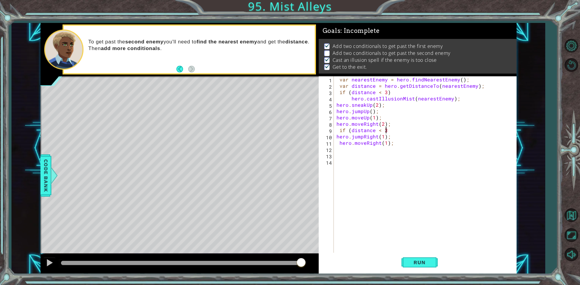
scroll to position [0, 3]
type textarea "if (distance < 3)"
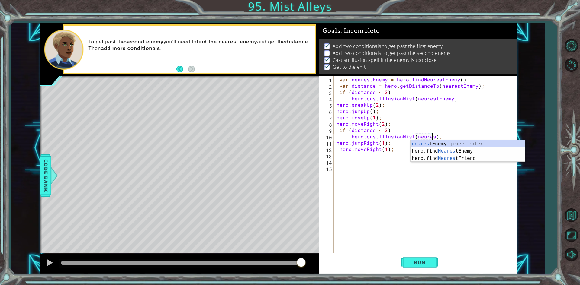
scroll to position [0, 6]
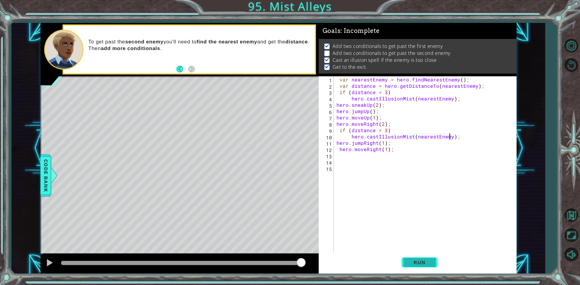
click at [429, 255] on button "Run" at bounding box center [419, 263] width 36 height 20
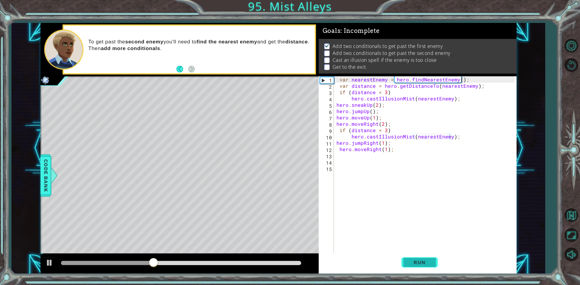
click at [421, 260] on span "Run" at bounding box center [420, 263] width 24 height 6
click at [363, 143] on div "var nearestEnemy = hero . findNearestEnemy ( ) ; var distance = hero . getDista…" at bounding box center [426, 171] width 182 height 190
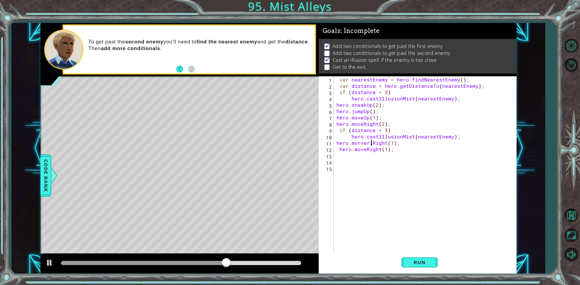
scroll to position [0, 2]
click at [366, 150] on div "var nearestEnemy = hero . findNearestEnemy ( ) ; var distance = hero . getDista…" at bounding box center [426, 171] width 182 height 190
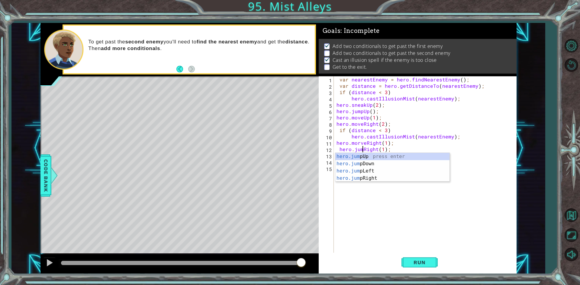
scroll to position [0, 2]
click at [375, 179] on div "hero.jump Up press enter hero.jump Down press enter hero.jump Left press enter …" at bounding box center [392, 175] width 114 height 44
type textarea "hero.jumpRight(1);"
click at [377, 161] on div "var nearestEnemy = hero . findNearestEnemy ( ) ; var distance = hero . getDista…" at bounding box center [426, 171] width 182 height 190
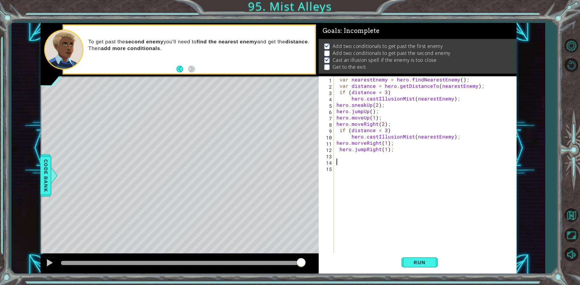
click at [369, 158] on div "var nearestEnemy = hero . findNearestEnemy ( ) ; var distance = hero . getDista…" at bounding box center [426, 171] width 182 height 190
click at [339, 146] on div "var nearestEnemy = hero . findNearestEnemy ( ) ; var distance = hero . getDista…" at bounding box center [426, 171] width 182 height 190
type textarea "hero.jumpRight(1);"
click at [342, 155] on div "var nearestEnemy = hero . findNearestEnemy ( ) ; var distance = hero . getDista…" at bounding box center [426, 171] width 182 height 190
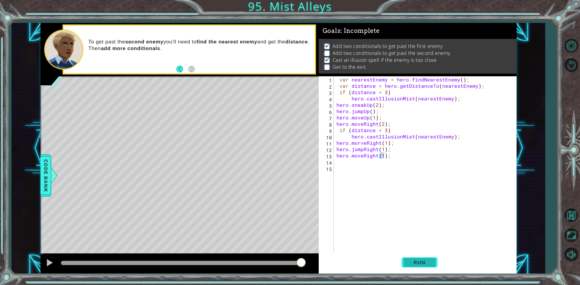
click at [416, 257] on button "Run" at bounding box center [419, 263] width 36 height 20
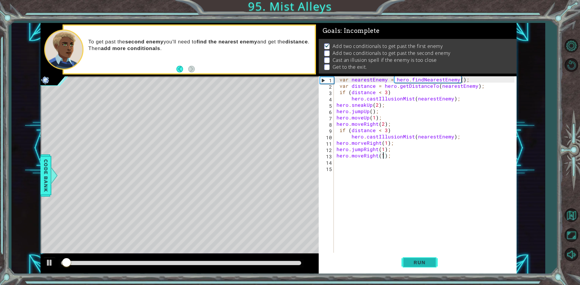
click at [416, 257] on button "Run" at bounding box center [419, 263] width 36 height 20
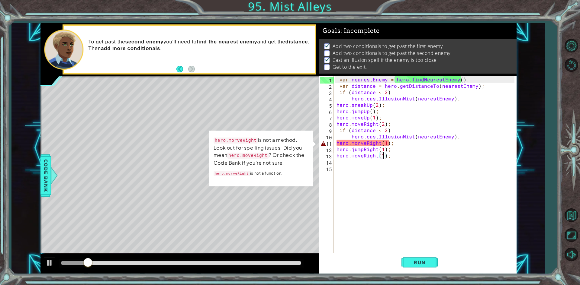
click at [359, 144] on div "var nearestEnemy = hero . findNearestEnemy ( ) ; var distance = hero . getDista…" at bounding box center [426, 171] width 182 height 190
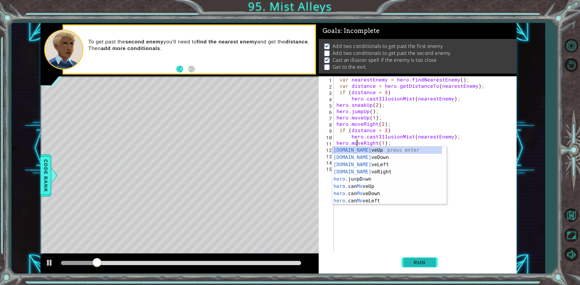
click at [420, 256] on button "Run" at bounding box center [419, 263] width 36 height 20
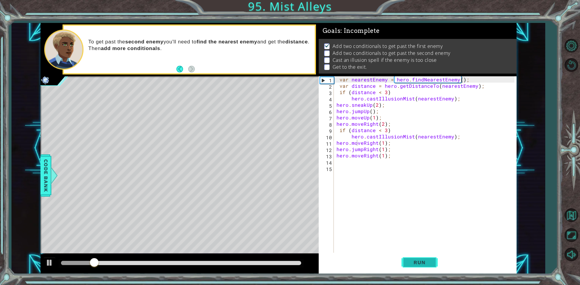
click at [420, 256] on button "Run" at bounding box center [419, 263] width 36 height 20
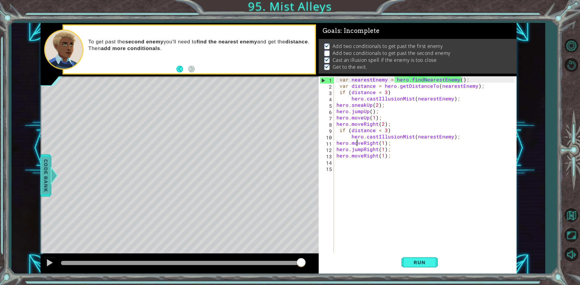
click at [51, 179] on div at bounding box center [54, 176] width 8 height 18
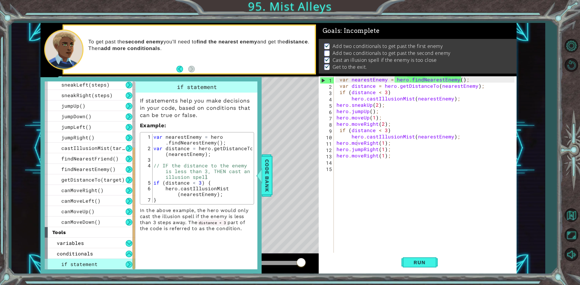
click at [89, 264] on span "if statement" at bounding box center [79, 264] width 36 height 6
click at [377, 136] on div "var nearestEnemy = hero . findNearestEnemy ( ) ; var distance = hero . getDista…" at bounding box center [426, 171] width 182 height 190
click at [412, 136] on div "var nearestEnemy = hero . findNearestEnemy ( ) ; var distance = hero . getDista…" at bounding box center [426, 171] width 182 height 190
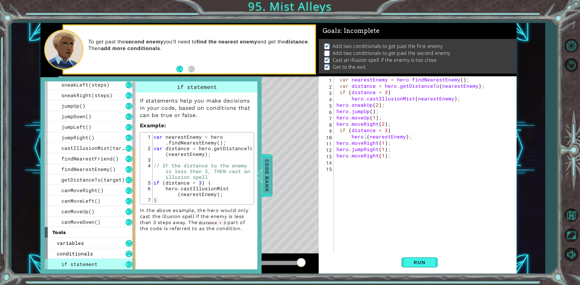
click at [262, 169] on div at bounding box center [259, 176] width 8 height 18
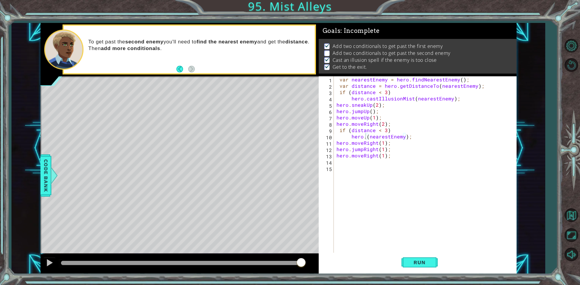
click at [355, 127] on div "var nearestEnemy = hero . findNearestEnemy ( ) ; var distance = hero . getDista…" at bounding box center [426, 171] width 182 height 190
click at [366, 139] on div "var nearestEnemy = hero . findNearestEnemy ( ) ; var distance = hero . getDista…" at bounding box center [426, 171] width 182 height 190
click at [405, 134] on div "var nearestEnemy = hero . findNearestEnemy ( ) ; var distance = hero . getDista…" at bounding box center [426, 171] width 182 height 190
click at [365, 137] on div "var nearestEnemy = hero . findNearestEnemy ( ) ; var distance = hero . getDista…" at bounding box center [426, 171] width 182 height 190
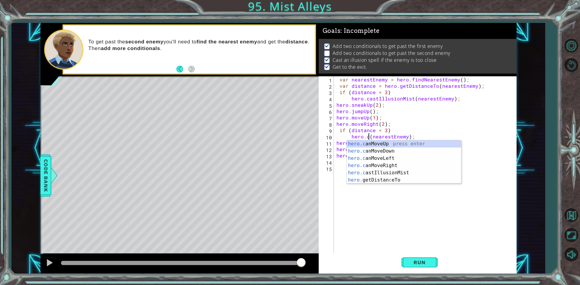
scroll to position [0, 2]
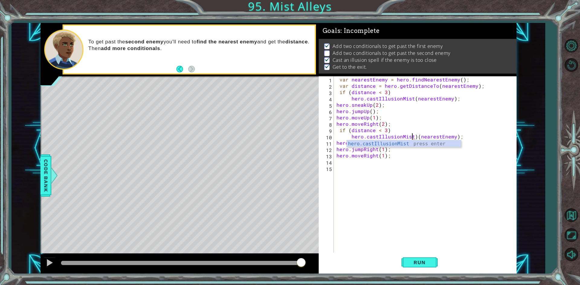
click at [413, 138] on div "var nearestEnemy = hero . findNearestEnemy ( ) ; var distance = hero . getDista…" at bounding box center [426, 171] width 182 height 190
click at [414, 137] on div "var nearestEnemy = hero . findNearestEnemy ( ) ; var distance = hero . getDista…" at bounding box center [426, 171] width 182 height 190
click at [410, 261] on span "Run" at bounding box center [420, 263] width 24 height 6
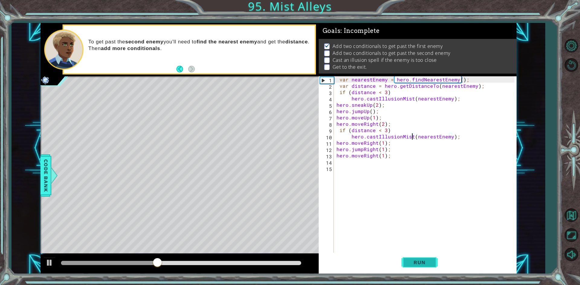
click at [414, 254] on button "Run" at bounding box center [419, 263] width 36 height 20
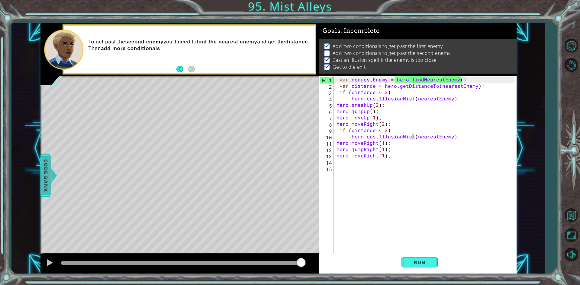
click at [44, 168] on span "Code Bank" at bounding box center [46, 175] width 10 height 37
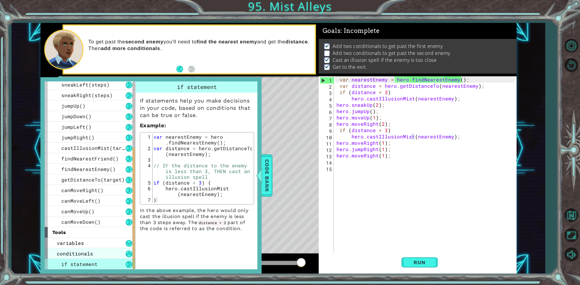
click at [105, 255] on div "conditionals" at bounding box center [90, 254] width 91 height 11
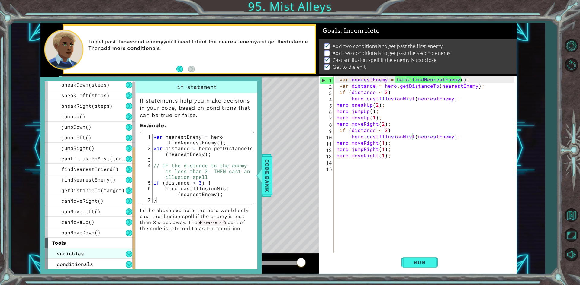
click at [105, 252] on div "variables" at bounding box center [90, 254] width 91 height 11
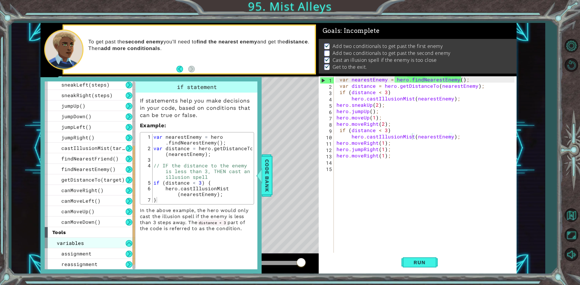
click at [105, 252] on div "assignment" at bounding box center [90, 254] width 91 height 11
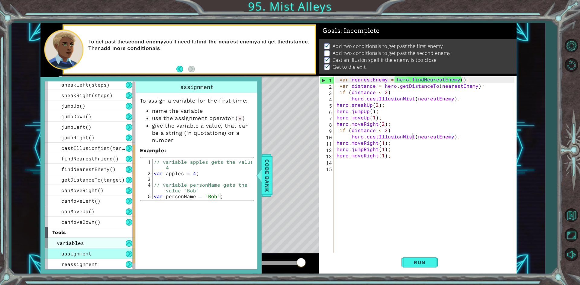
scroll to position [108, 0]
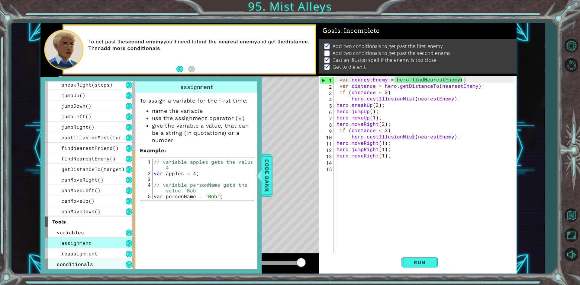
click at [80, 259] on div "conditionals" at bounding box center [90, 264] width 91 height 11
click at [81, 265] on span "conditionals" at bounding box center [75, 264] width 36 height 6
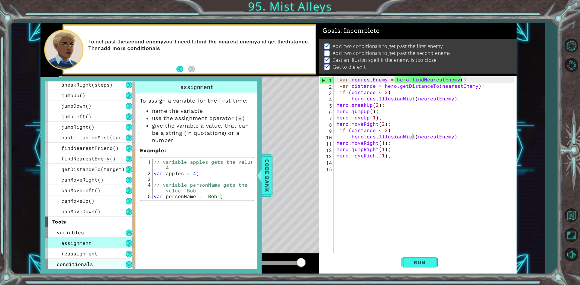
click at [81, 265] on span "conditionals" at bounding box center [75, 264] width 36 height 6
click at [65, 245] on span "assignment" at bounding box center [76, 243] width 30 height 6
click at [113, 245] on div "assignment" at bounding box center [90, 243] width 91 height 11
click at [132, 243] on button at bounding box center [129, 243] width 7 height 7
click at [130, 246] on button at bounding box center [129, 243] width 7 height 7
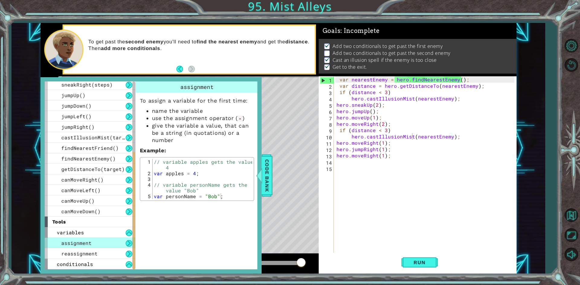
click at [126, 242] on button at bounding box center [129, 243] width 7 height 7
click at [126, 252] on button at bounding box center [129, 254] width 7 height 7
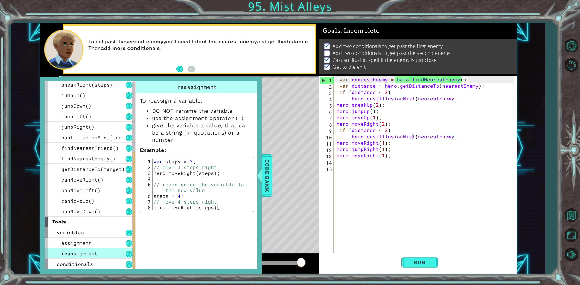
click at [126, 252] on button at bounding box center [129, 254] width 7 height 7
click at [126, 255] on button at bounding box center [129, 254] width 7 height 7
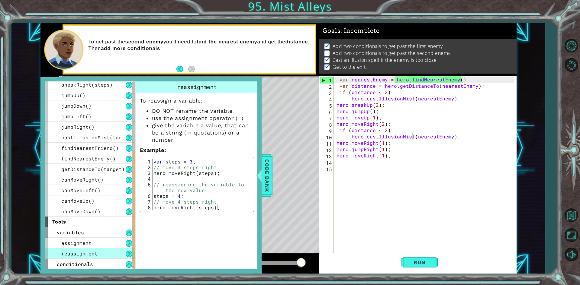
click at [126, 255] on button at bounding box center [129, 254] width 7 height 7
click at [92, 256] on span "reassignment" at bounding box center [79, 254] width 36 height 6
click at [79, 256] on span "reassignment" at bounding box center [79, 254] width 36 height 6
click at [61, 253] on div "reassignment" at bounding box center [90, 254] width 91 height 11
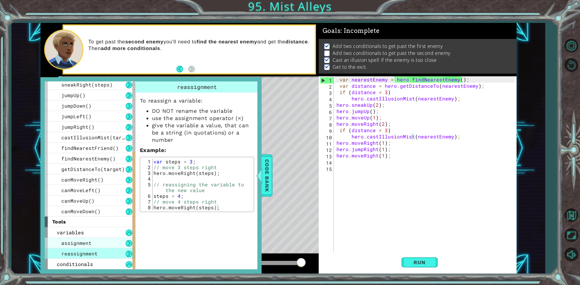
click at [66, 244] on span "assignment" at bounding box center [76, 243] width 30 height 6
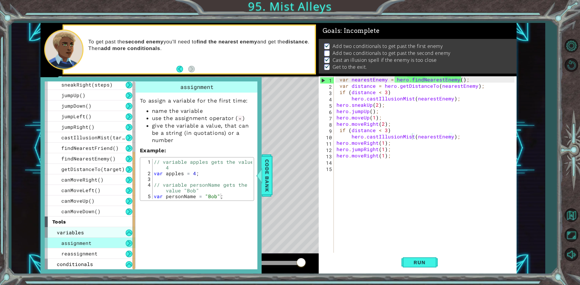
click at [62, 231] on span "variables" at bounding box center [70, 233] width 27 height 6
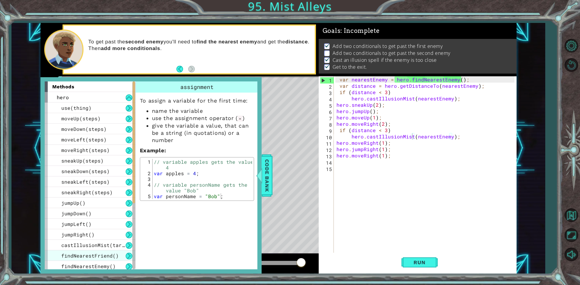
scroll to position [87, 0]
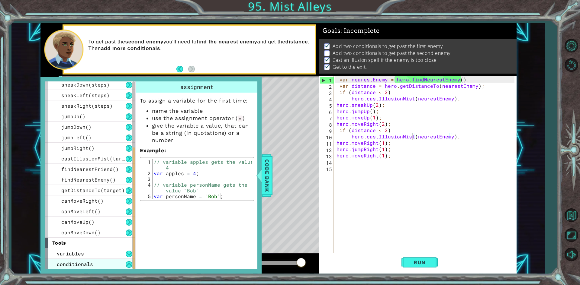
click at [109, 268] on div "conditionals" at bounding box center [90, 264] width 91 height 11
click at [117, 257] on div "variables" at bounding box center [90, 254] width 91 height 11
click at [116, 263] on div "assignment" at bounding box center [90, 264] width 91 height 11
click at [116, 264] on div "assignment" at bounding box center [90, 264] width 91 height 11
click at [109, 249] on div "variables" at bounding box center [90, 254] width 91 height 11
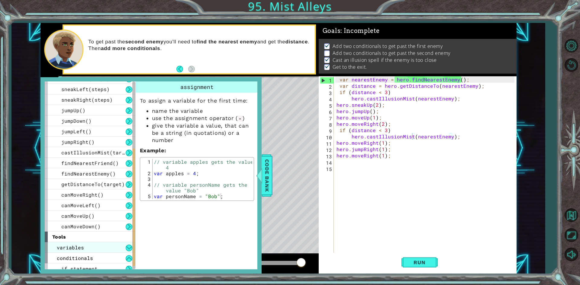
scroll to position [97, 0]
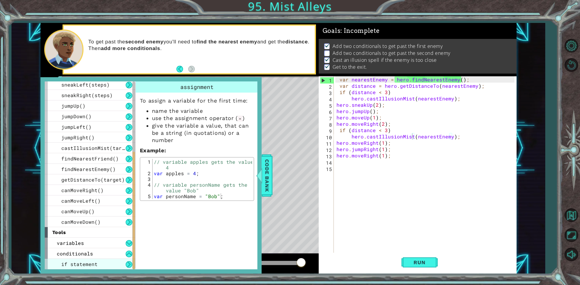
click at [80, 263] on span "if statement" at bounding box center [79, 264] width 36 height 6
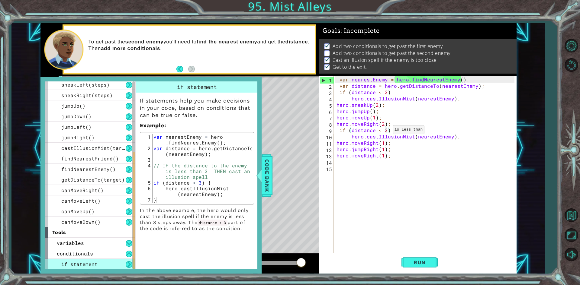
click at [385, 131] on div "var nearestEnemy = hero . findNearestEnemy ( ) ; var distance = hero . getDista…" at bounding box center [426, 171] width 182 height 190
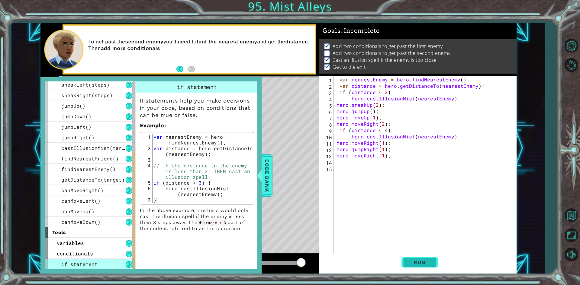
click at [431, 262] on span "Run" at bounding box center [420, 263] width 24 height 6
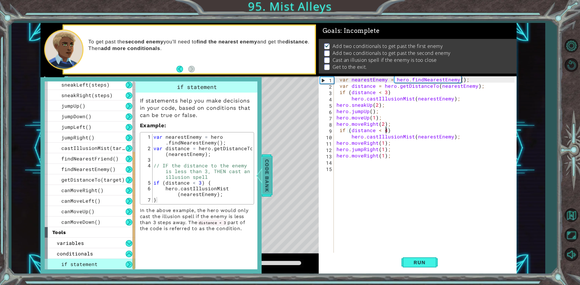
click at [267, 176] on span "Code Bank" at bounding box center [267, 175] width 10 height 37
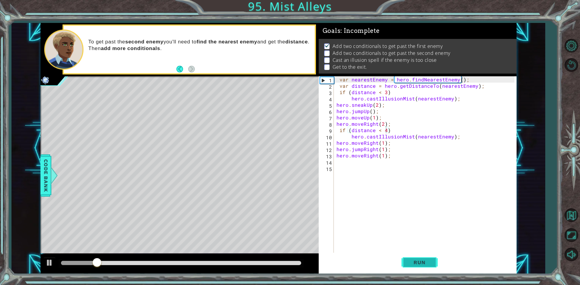
click at [407, 263] on button "Run" at bounding box center [419, 263] width 36 height 20
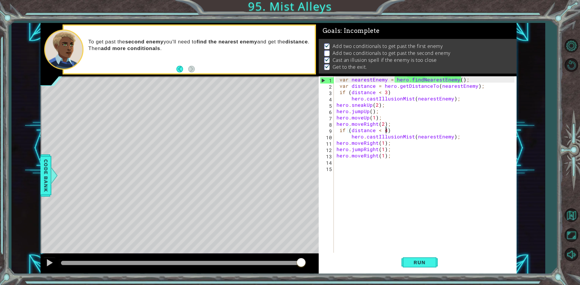
click at [466, 99] on div "var nearestEnemy = hero . findNearestEnemy ( ) ; var distance = hero . getDista…" at bounding box center [426, 171] width 182 height 190
type textarea "hero.castIllusionMist(nearestEnemy);"
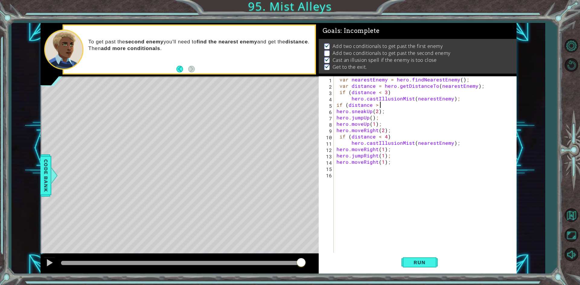
scroll to position [0, 2]
type textarea "if (distance > 3)"
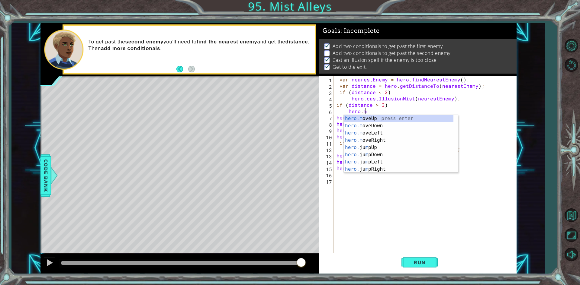
scroll to position [0, 2]
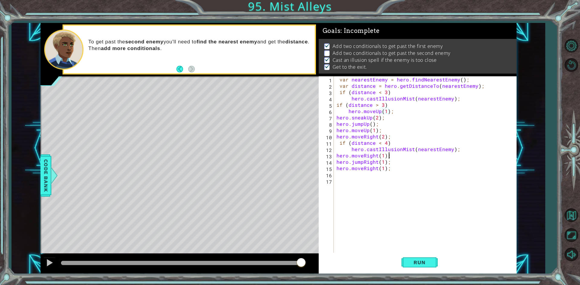
click at [464, 156] on div "var nearestEnemy = hero . findNearestEnemy ( ) ; var distance = hero . getDista…" at bounding box center [426, 171] width 182 height 190
click at [464, 155] on div "var nearestEnemy = hero . findNearestEnemy ( ) ; var distance = hero . getDista…" at bounding box center [426, 171] width 182 height 190
click at [465, 153] on div "var nearestEnemy = hero . findNearestEnemy ( ) ; var distance = hero . getDista…" at bounding box center [426, 171] width 182 height 190
click at [465, 151] on div "var nearestEnemy = hero . findNearestEnemy ( ) ; var distance = hero . getDista…" at bounding box center [426, 171] width 182 height 190
type textarea "h"
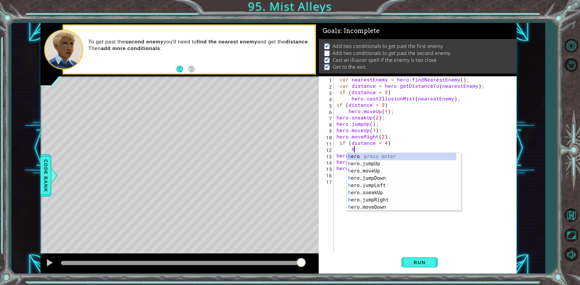
scroll to position [0, 0]
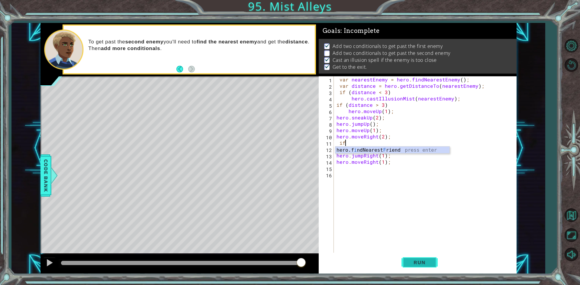
type textarea "i"
type textarea "hero.moveRight(2);"
click at [422, 265] on span "Run" at bounding box center [420, 263] width 24 height 6
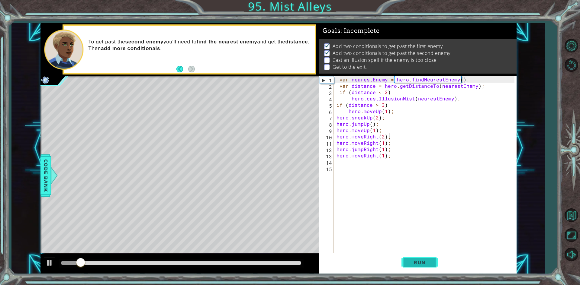
click at [422, 265] on span "Run" at bounding box center [420, 263] width 24 height 6
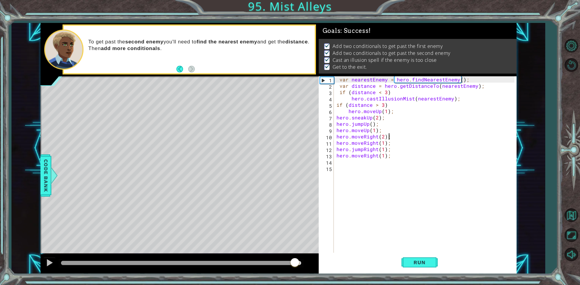
drag, startPoint x: 155, startPoint y: 263, endPoint x: 294, endPoint y: 267, distance: 139.3
click at [294, 266] on div at bounding box center [181, 263] width 240 height 4
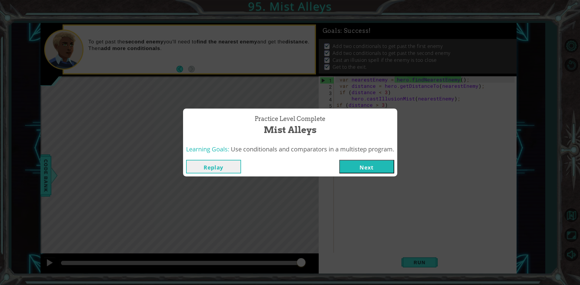
click at [361, 172] on button "Next" at bounding box center [366, 167] width 55 height 14
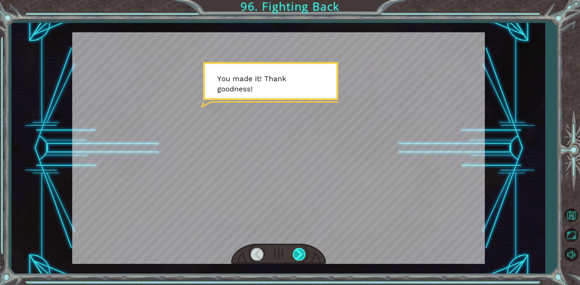
click at [298, 258] on div at bounding box center [300, 254] width 14 height 12
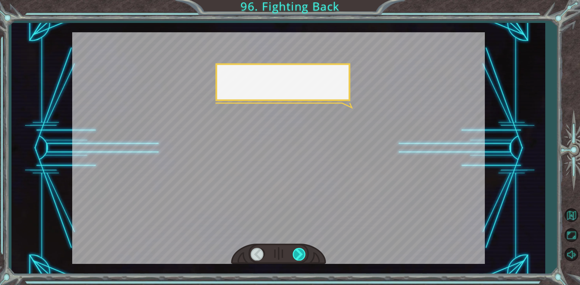
click at [298, 258] on div at bounding box center [300, 254] width 14 height 12
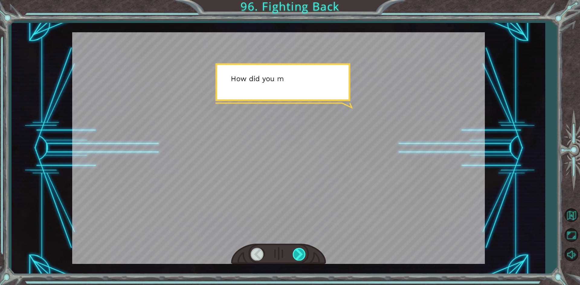
click at [298, 258] on div at bounding box center [300, 254] width 14 height 12
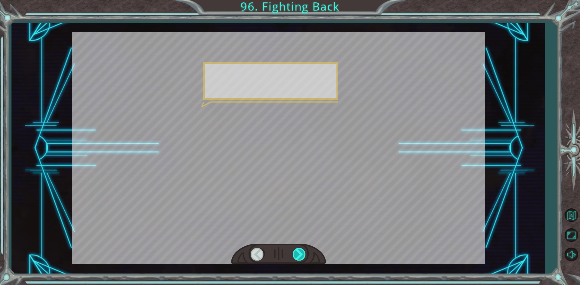
click at [298, 258] on div at bounding box center [300, 254] width 14 height 12
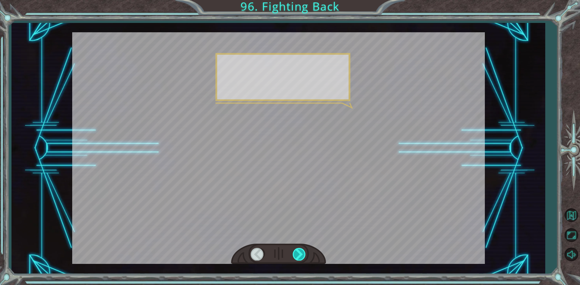
click at [298, 258] on div at bounding box center [300, 254] width 14 height 12
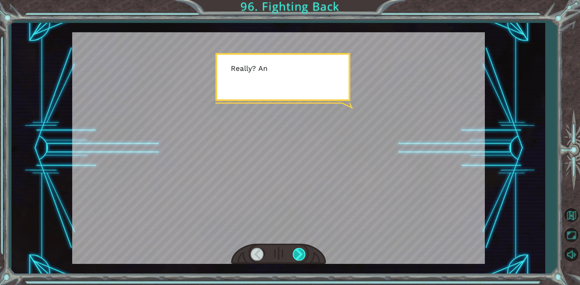
click at [298, 258] on div at bounding box center [300, 254] width 14 height 12
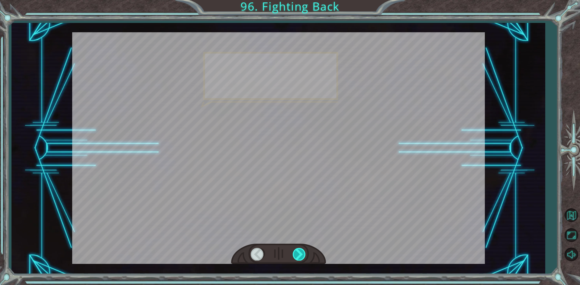
click at [298, 258] on div at bounding box center [300, 254] width 14 height 12
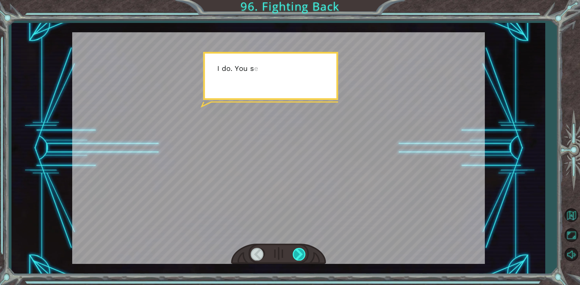
click at [298, 258] on div at bounding box center [300, 254] width 14 height 12
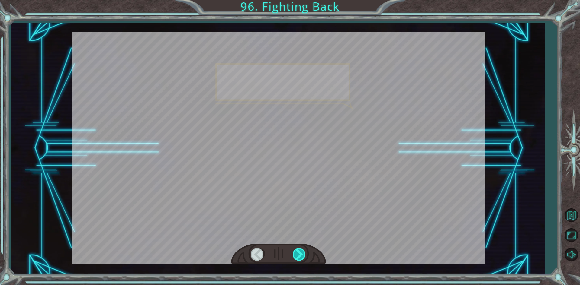
click at [298, 258] on div at bounding box center [300, 254] width 14 height 12
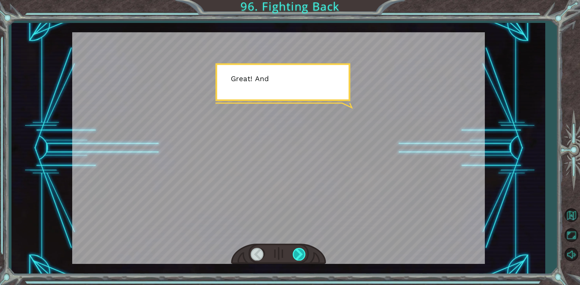
click at [298, 258] on div at bounding box center [300, 254] width 14 height 12
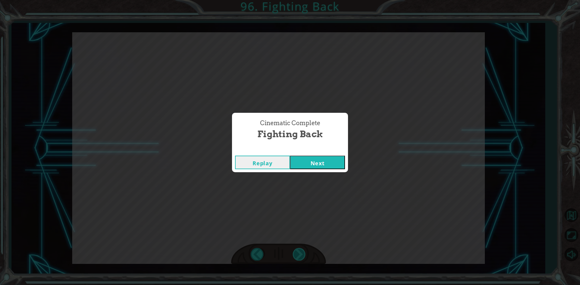
click at [298, 258] on div "Cinematic Complete Fighting Back Replay Next" at bounding box center [290, 142] width 580 height 285
click at [310, 165] on button "Next" at bounding box center [317, 163] width 55 height 14
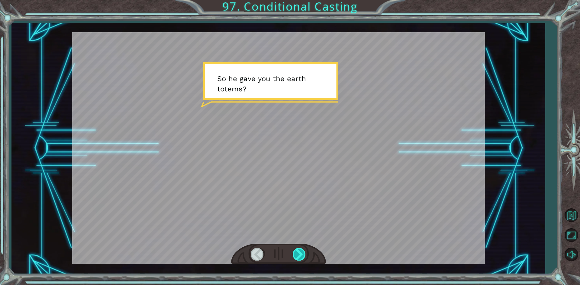
click at [295, 254] on div at bounding box center [300, 254] width 14 height 12
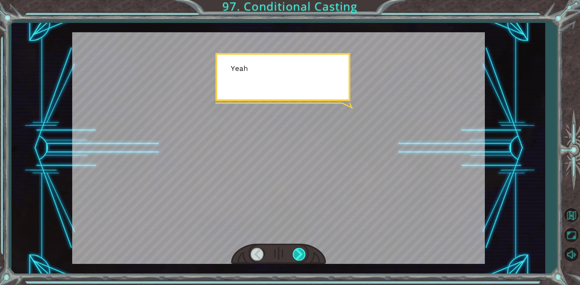
click at [295, 254] on div at bounding box center [300, 254] width 14 height 12
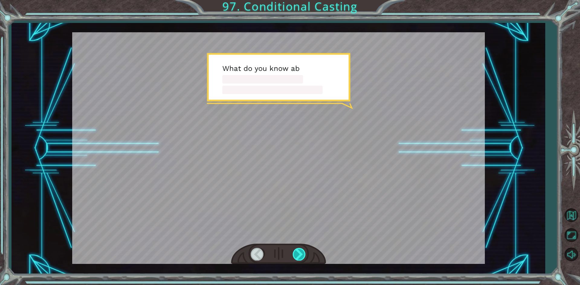
click at [295, 254] on div at bounding box center [300, 254] width 14 height 12
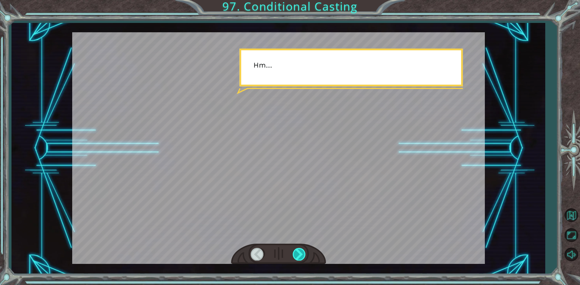
click at [295, 254] on div at bounding box center [300, 254] width 14 height 12
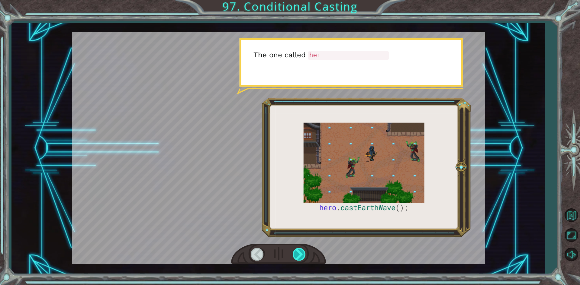
click at [295, 254] on div at bounding box center [300, 254] width 14 height 12
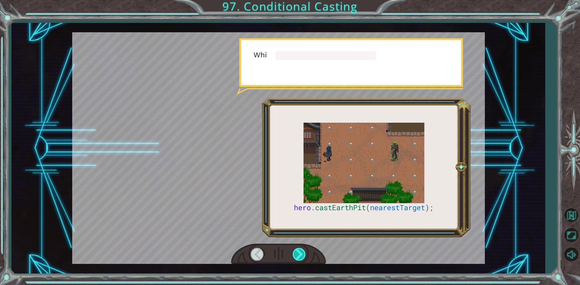
click at [295, 254] on div at bounding box center [300, 254] width 14 height 12
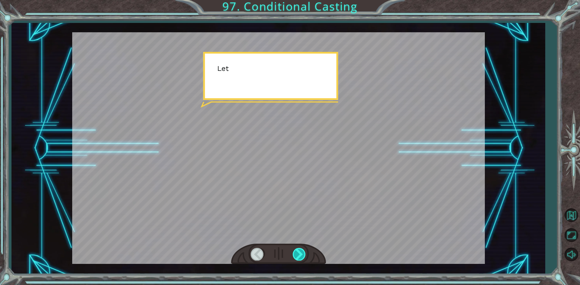
click at [295, 254] on div at bounding box center [300, 254] width 14 height 12
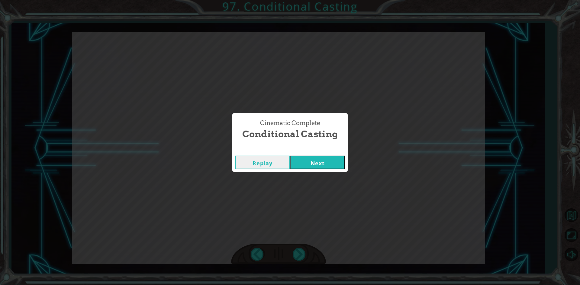
click at [298, 253] on div "Cinematic Complete Conditional Casting Replay Next" at bounding box center [290, 142] width 580 height 285
click at [319, 167] on button "Next" at bounding box center [317, 163] width 55 height 14
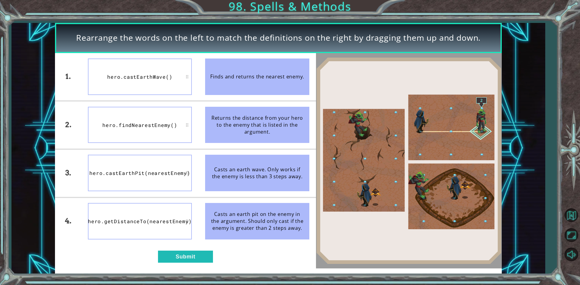
click at [177, 249] on div "1. 2. 3. 4. hero.castEarthWave() hero.findNearestEnemy() hero.castEarthPit(near…" at bounding box center [185, 161] width 261 height 216
click at [179, 255] on button "Submit" at bounding box center [185, 257] width 55 height 12
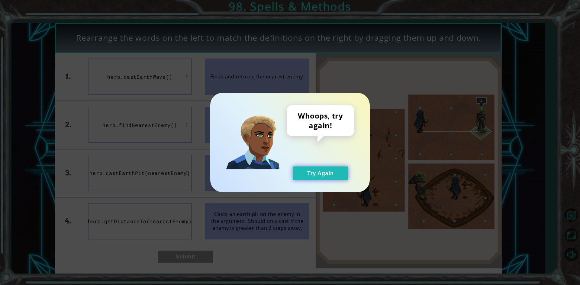
click at [311, 167] on button "Try Again" at bounding box center [320, 174] width 55 height 14
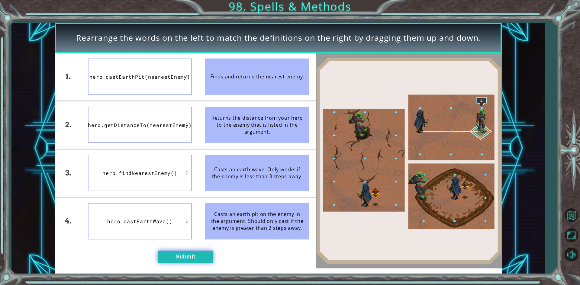
click at [171, 263] on button "Submit" at bounding box center [185, 257] width 55 height 12
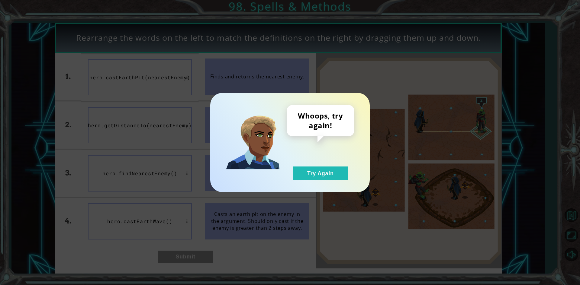
click at [309, 160] on div "Whoops, try again! Try Again" at bounding box center [321, 142] width 68 height 75
click at [311, 173] on button "Try Again" at bounding box center [320, 174] width 55 height 14
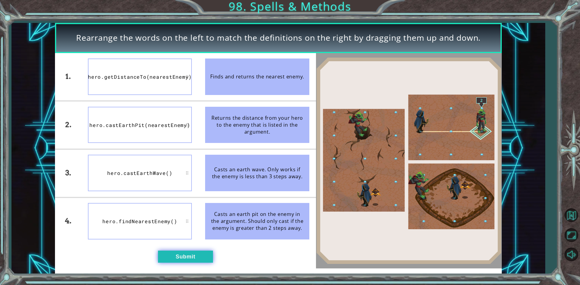
drag, startPoint x: 182, startPoint y: 267, endPoint x: 184, endPoint y: 259, distance: 8.4
click at [183, 267] on div "1. 2. 3. 4. hero.getDistanceTo(nearestEnemy) hero.castEarthPit(nearestEnemy) he…" at bounding box center [185, 161] width 261 height 216
click at [184, 255] on button "Submit" at bounding box center [185, 257] width 55 height 12
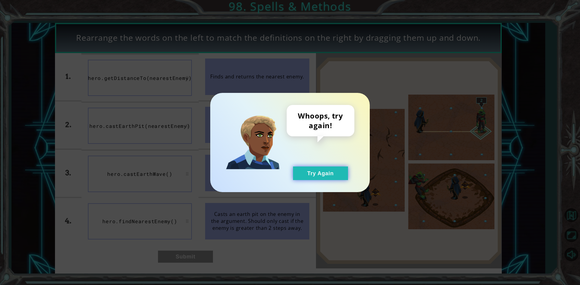
click at [310, 173] on button "Try Again" at bounding box center [320, 174] width 55 height 14
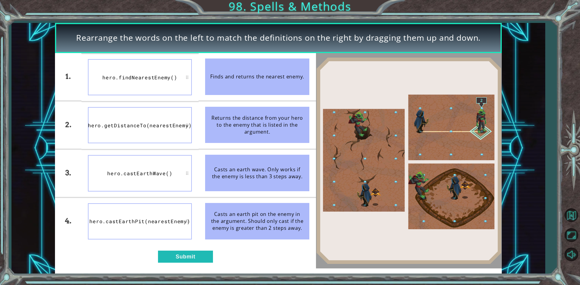
click at [168, 249] on div "1. 2. 3. 4. hero.findNearestEnemy() hero.getDistanceTo(nearestEnemy) hero.castE…" at bounding box center [185, 161] width 261 height 216
click at [168, 258] on button "Submit" at bounding box center [185, 257] width 55 height 12
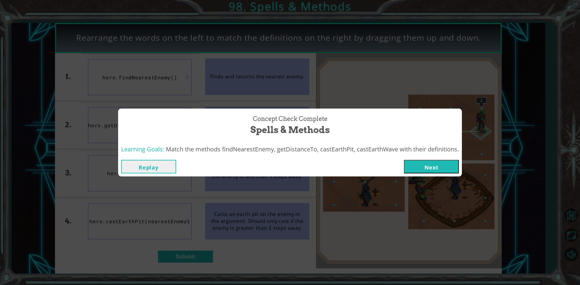
click at [453, 166] on button "Next" at bounding box center [431, 167] width 55 height 14
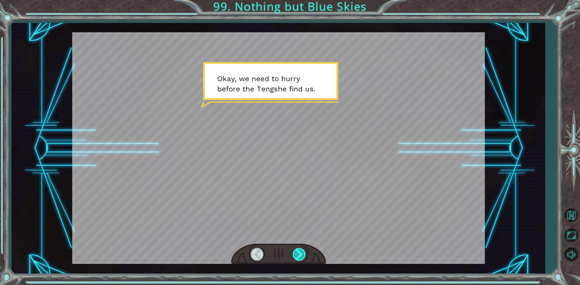
click at [299, 254] on div at bounding box center [300, 254] width 14 height 12
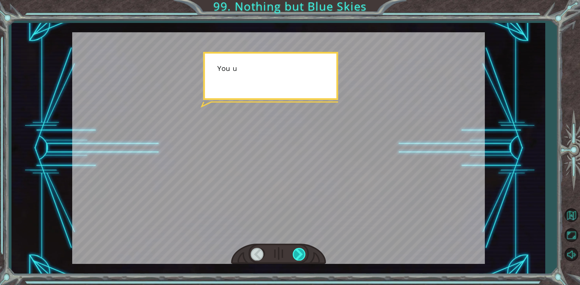
click at [299, 254] on div at bounding box center [300, 254] width 14 height 12
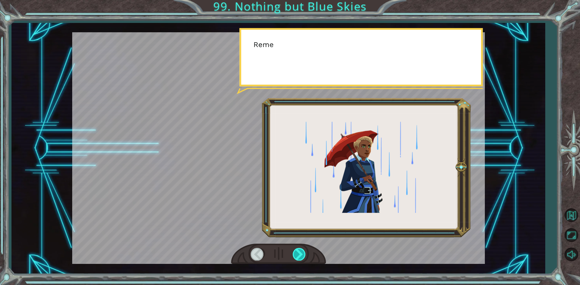
click at [299, 254] on div at bounding box center [300, 254] width 14 height 12
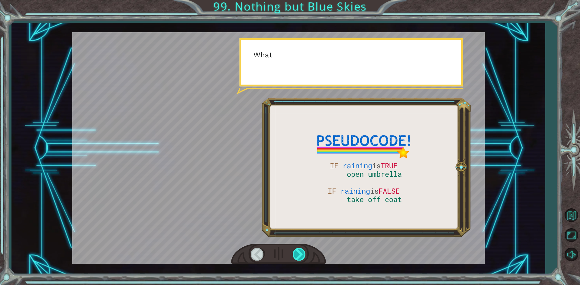
click at [299, 254] on div at bounding box center [300, 254] width 14 height 12
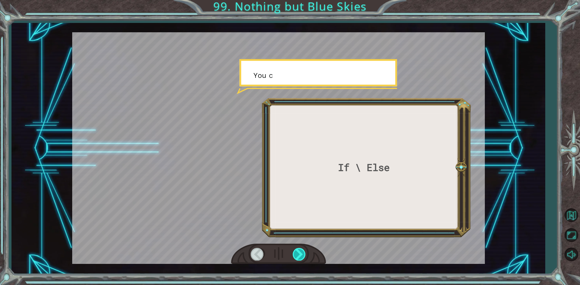
click at [299, 254] on div at bounding box center [300, 254] width 14 height 12
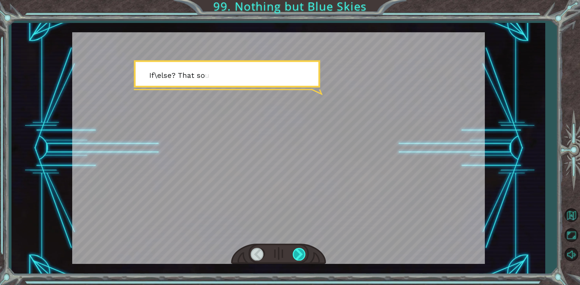
click at [299, 254] on div at bounding box center [300, 254] width 14 height 12
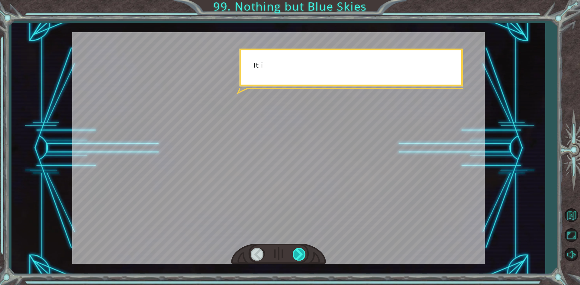
click at [299, 254] on div at bounding box center [300, 254] width 14 height 12
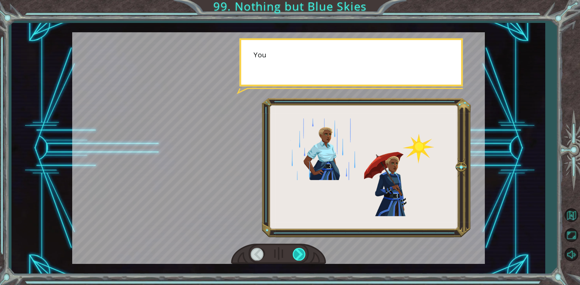
click at [299, 254] on div at bounding box center [300, 254] width 14 height 12
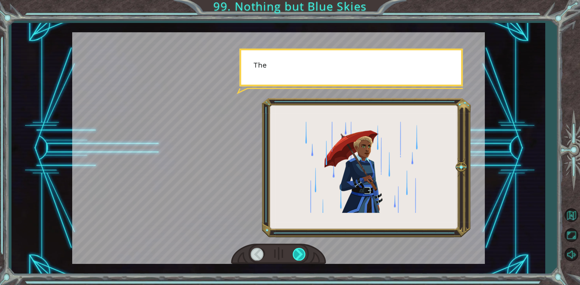
click at [299, 254] on div at bounding box center [300, 254] width 14 height 12
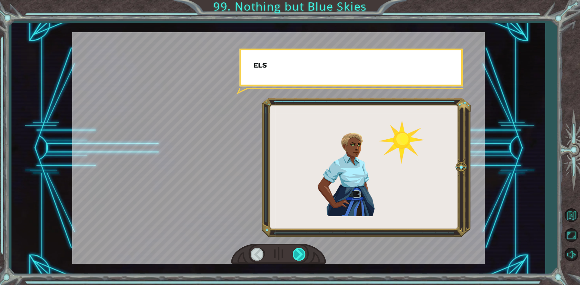
click at [299, 254] on div at bounding box center [300, 254] width 14 height 12
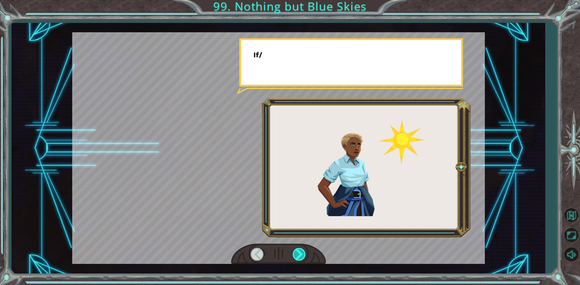
click at [299, 254] on div at bounding box center [300, 254] width 14 height 12
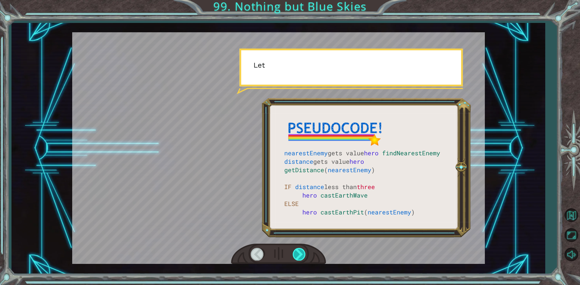
click at [299, 254] on div at bounding box center [300, 254] width 14 height 12
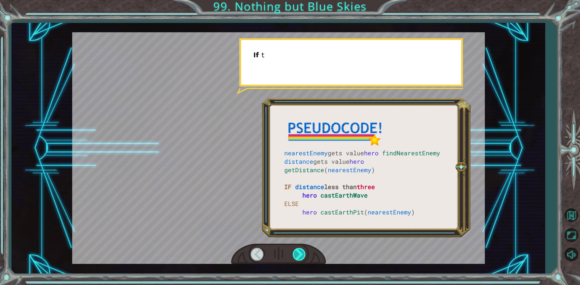
click at [299, 254] on div at bounding box center [300, 254] width 14 height 12
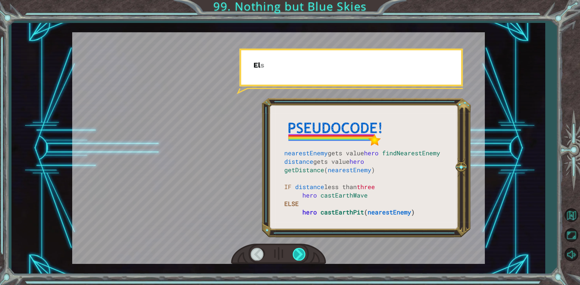
click at [299, 254] on div at bounding box center [300, 254] width 14 height 12
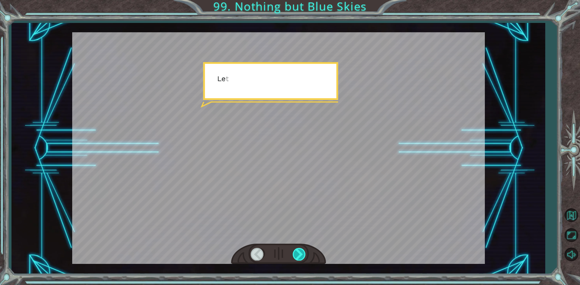
click at [299, 254] on div at bounding box center [300, 254] width 14 height 12
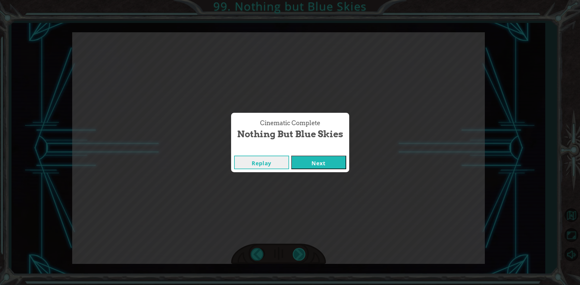
click at [299, 254] on div "Cinematic Complete Nothing but Blue Skies Replay Next" at bounding box center [290, 142] width 580 height 285
click at [315, 166] on button "Next" at bounding box center [318, 163] width 55 height 14
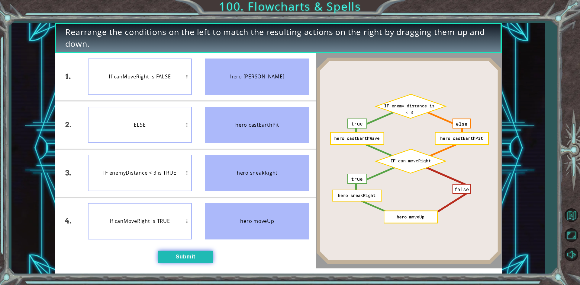
click at [164, 258] on button "Submit" at bounding box center [185, 257] width 55 height 12
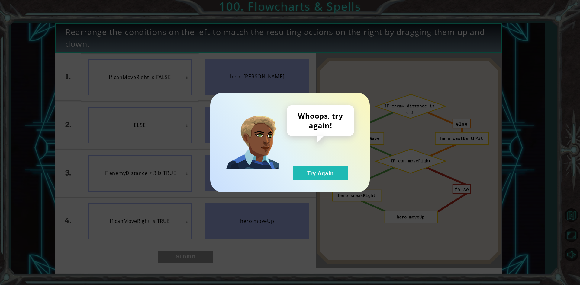
click at [304, 182] on div "Whoops, try again! Try Again" at bounding box center [290, 142] width 160 height 99
click at [306, 175] on button "Try Again" at bounding box center [320, 174] width 55 height 14
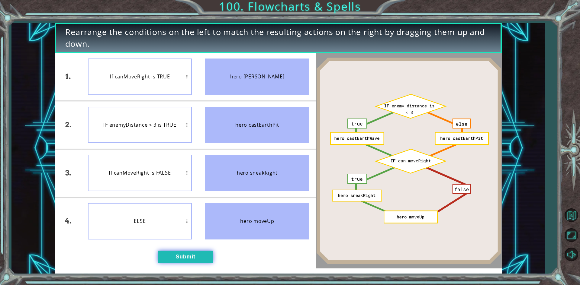
click at [174, 253] on button "Submit" at bounding box center [185, 257] width 55 height 12
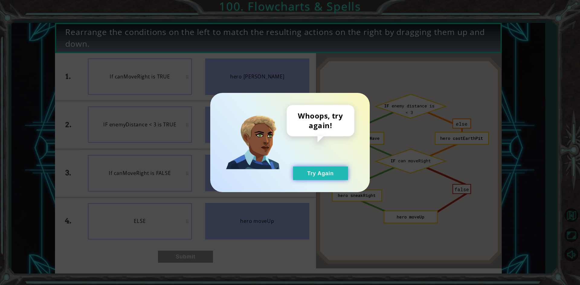
click at [317, 170] on button "Try Again" at bounding box center [320, 174] width 55 height 14
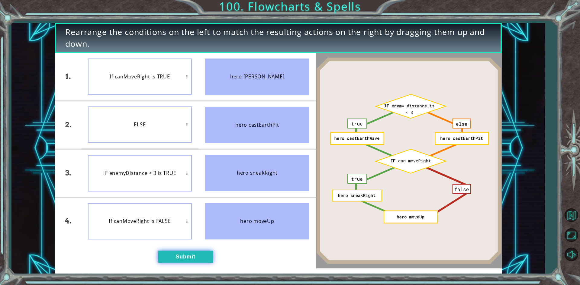
click at [198, 258] on button "Submit" at bounding box center [185, 257] width 55 height 12
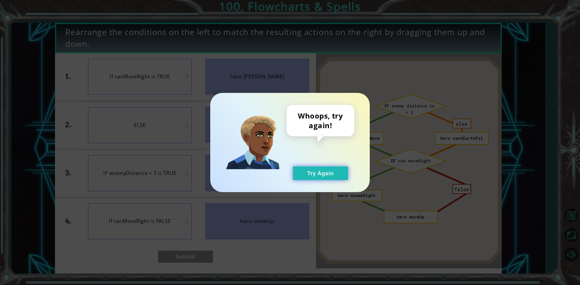
click at [298, 176] on button "Try Again" at bounding box center [320, 174] width 55 height 14
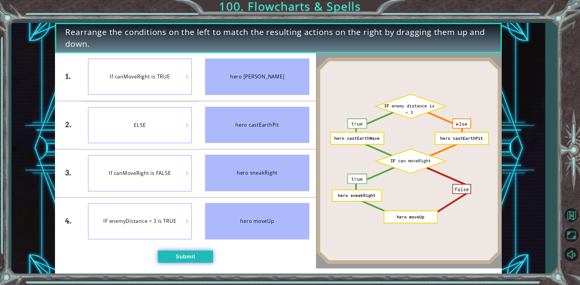
click at [198, 260] on button "Submit" at bounding box center [185, 257] width 55 height 12
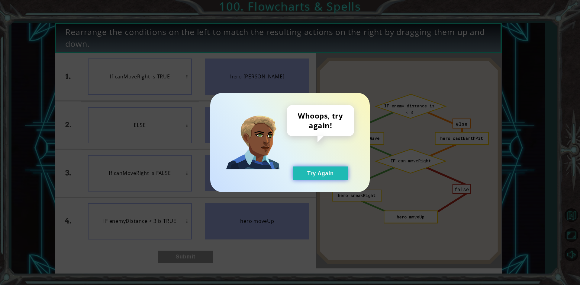
click at [299, 171] on button "Try Again" at bounding box center [320, 174] width 55 height 14
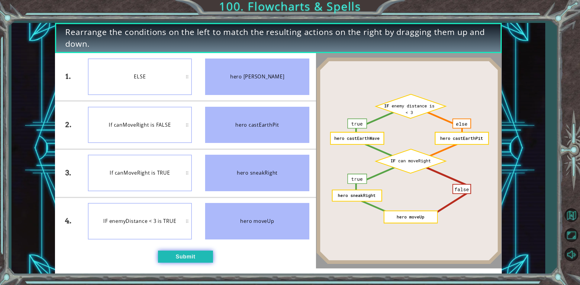
click at [204, 263] on button "Submit" at bounding box center [185, 257] width 55 height 12
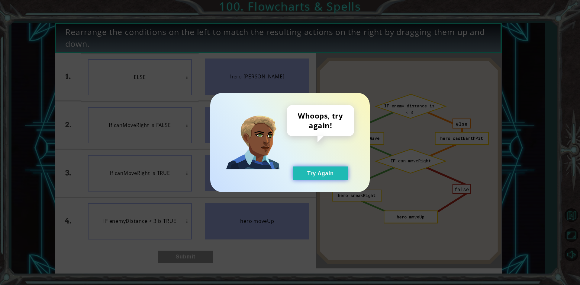
click at [316, 168] on button "Try Again" at bounding box center [320, 174] width 55 height 14
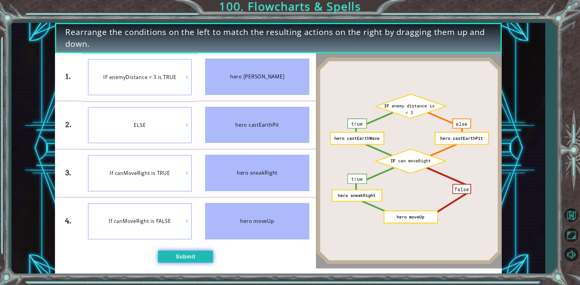
click at [175, 255] on button "Submit" at bounding box center [185, 257] width 55 height 12
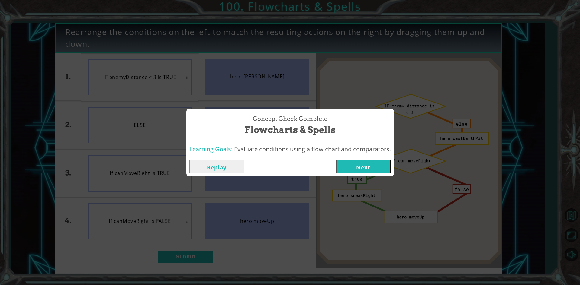
click at [348, 164] on button "Next" at bounding box center [363, 167] width 55 height 14
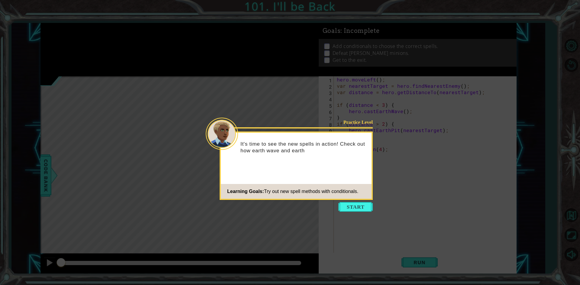
click at [338, 207] on icon at bounding box center [290, 142] width 580 height 285
click at [341, 207] on button "Start" at bounding box center [355, 207] width 34 height 10
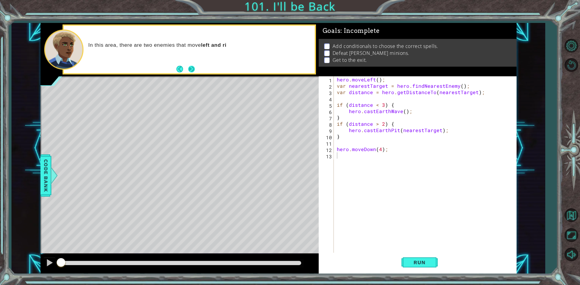
click at [189, 67] on button "Next" at bounding box center [191, 69] width 7 height 7
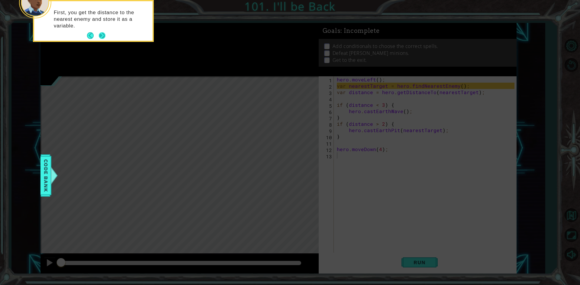
click at [102, 38] on button "Next" at bounding box center [102, 35] width 7 height 7
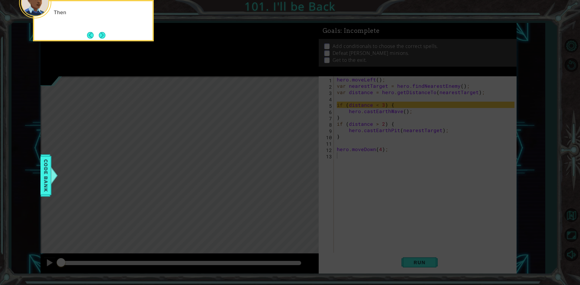
click at [102, 38] on button "Next" at bounding box center [102, 35] width 7 height 7
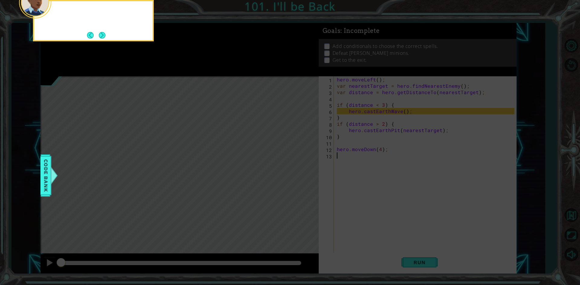
click at [102, 38] on button "Next" at bounding box center [102, 35] width 7 height 7
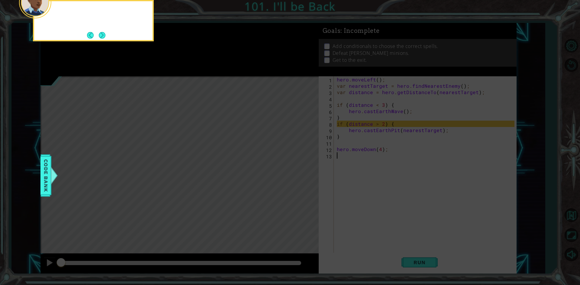
click at [102, 38] on button "Next" at bounding box center [102, 35] width 7 height 7
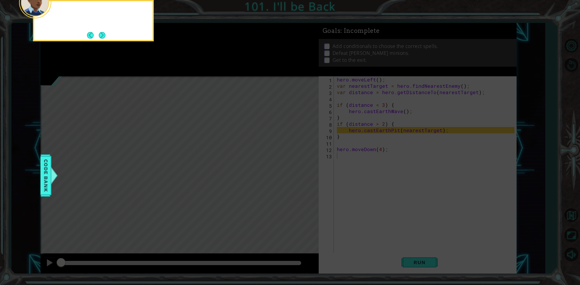
click at [102, 38] on button "Next" at bounding box center [102, 35] width 7 height 7
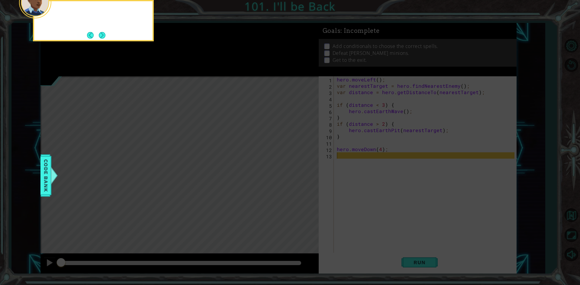
click at [102, 38] on button "Next" at bounding box center [102, 35] width 8 height 8
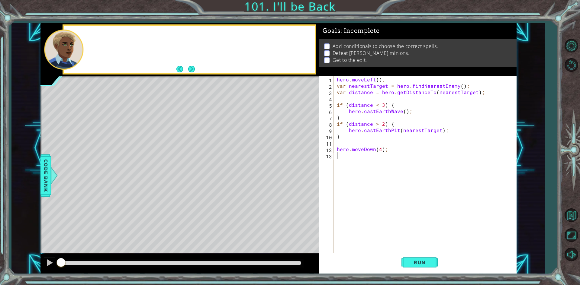
click at [102, 38] on div at bounding box center [189, 50] width 251 height 48
click at [192, 70] on button "Next" at bounding box center [191, 69] width 7 height 7
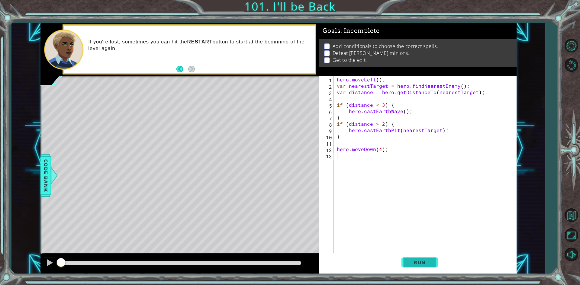
click at [425, 256] on button "Run" at bounding box center [419, 263] width 36 height 20
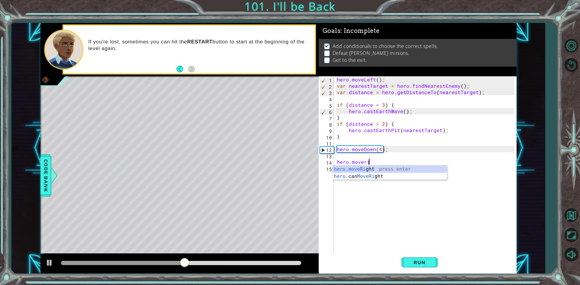
scroll to position [0, 2]
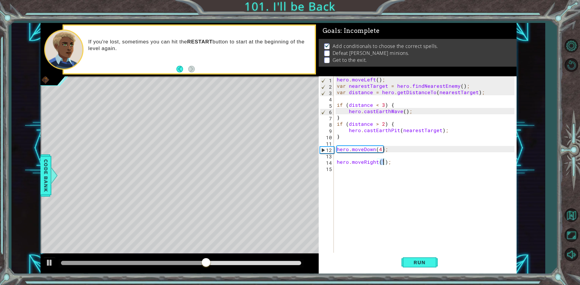
type textarea "hero.moveRight(2);"
click at [368, 174] on div "hero . moveLeft ( ) ; var nearestTarget = hero . findNearestEnemy ( ) ; var dis…" at bounding box center [427, 171] width 182 height 190
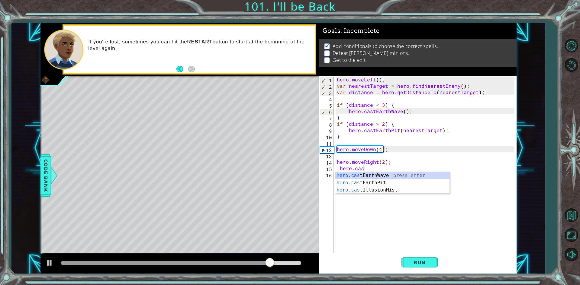
type textarea "hero.cast"
click at [380, 174] on div "hero.cast EarthWave press enter hero.cast EarthPit press enter hero.cast Illusi…" at bounding box center [392, 190] width 114 height 36
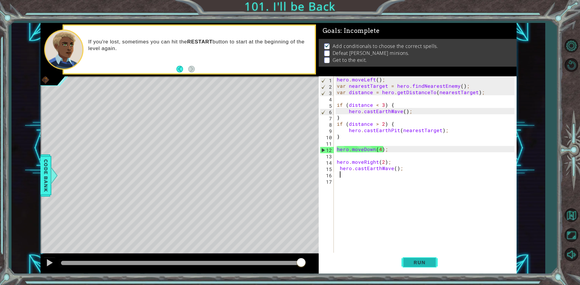
click at [411, 257] on button "Run" at bounding box center [419, 263] width 36 height 20
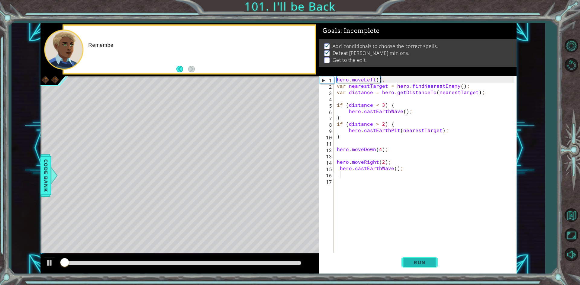
click at [411, 257] on button "Run" at bounding box center [419, 263] width 36 height 20
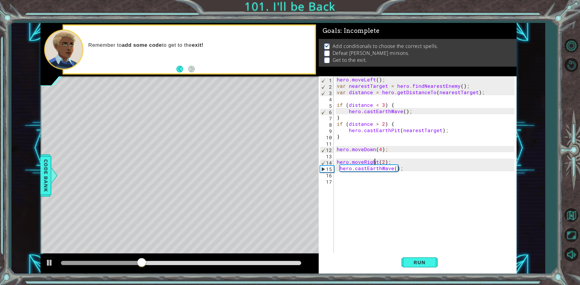
click at [375, 163] on div "hero . moveLeft ( ) ; var nearestTarget = hero . findNearestEnemy ( ) ; var dis…" at bounding box center [427, 171] width 182 height 190
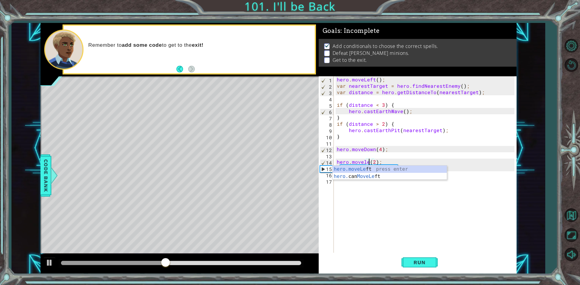
scroll to position [0, 2]
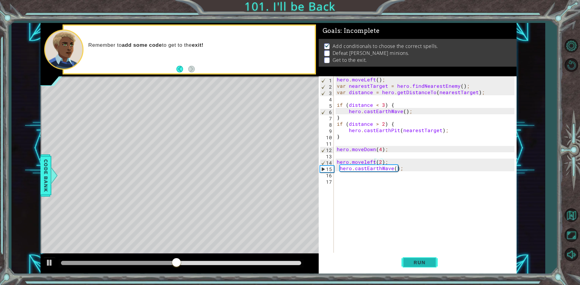
click at [416, 265] on span "Run" at bounding box center [420, 263] width 24 height 6
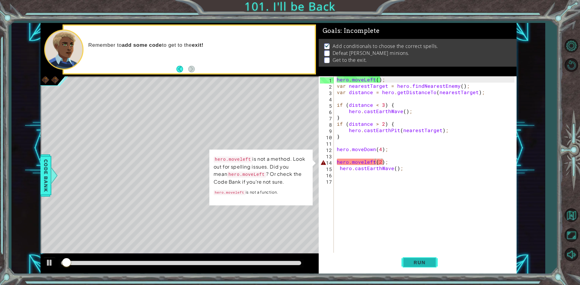
click at [416, 265] on span "Run" at bounding box center [420, 263] width 24 height 6
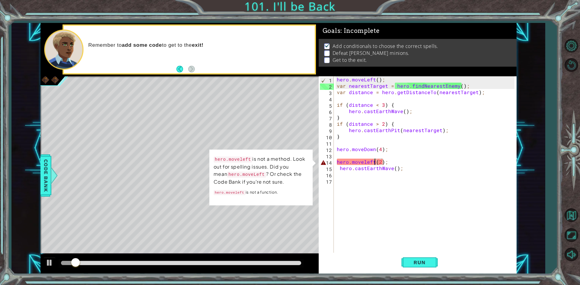
click at [365, 162] on div "hero . moveLeft ( ) ; var nearestTarget = hero . findNearestEnemy ( ) ; var dis…" at bounding box center [427, 171] width 182 height 190
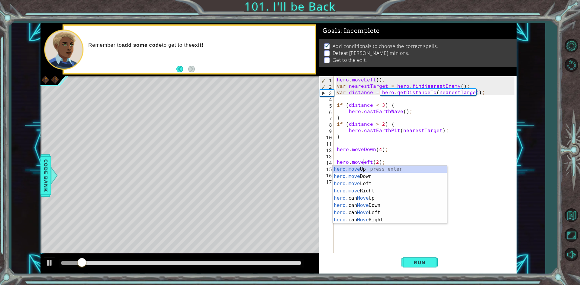
scroll to position [0, 2]
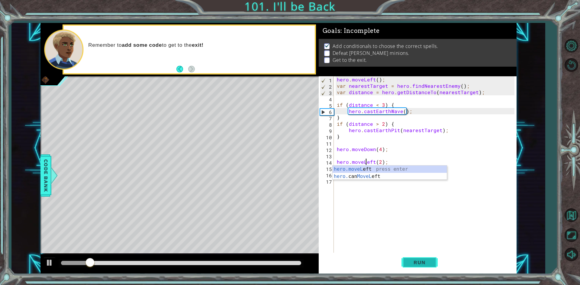
type textarea "hero.moveLeft(2);"
click at [422, 269] on button "Run" at bounding box center [419, 263] width 36 height 20
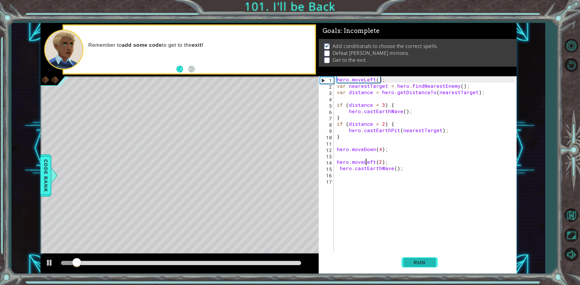
click at [422, 269] on button "Run" at bounding box center [419, 263] width 36 height 20
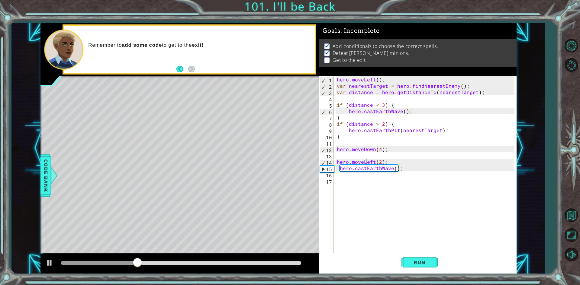
click at [351, 174] on div "hero . moveLeft ( ) ; var nearestTarget = hero . findNearestEnemy ( ) ; var dis…" at bounding box center [427, 171] width 182 height 190
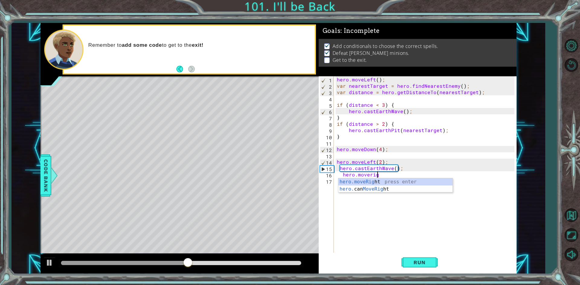
scroll to position [0, 2]
type textarea "hero.moveRight(1);"
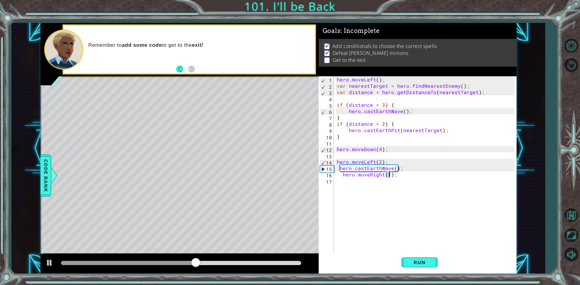
click at [352, 177] on div "hero . moveLeft ( ) ; var nearestTarget = hero . findNearestEnemy ( ) ; var dis…" at bounding box center [427, 171] width 182 height 190
click at [349, 188] on div "hero . moveLeft ( ) ; var nearestTarget = hero . findNearestEnemy ( ) ; var dis…" at bounding box center [427, 171] width 182 height 190
type textarea "hero.jumpleft"
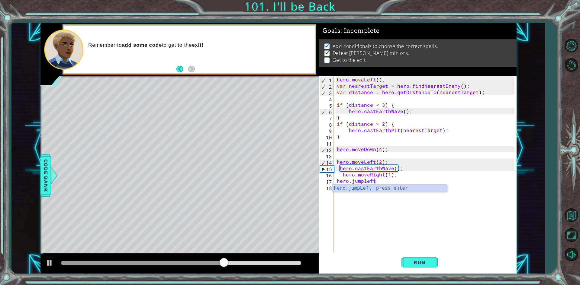
scroll to position [0, 0]
click at [384, 176] on div "hero . moveLeft ( ) ; var nearestTarget = hero . findNearestEnemy ( ) ; var dis…" at bounding box center [427, 171] width 182 height 190
type textarea "hero.moveLeft(1);"
click at [353, 198] on div "hero . moveLeft ( ) ; var nearestTarget = hero . findNearestEnemy ( ) ; var dis…" at bounding box center [427, 171] width 182 height 190
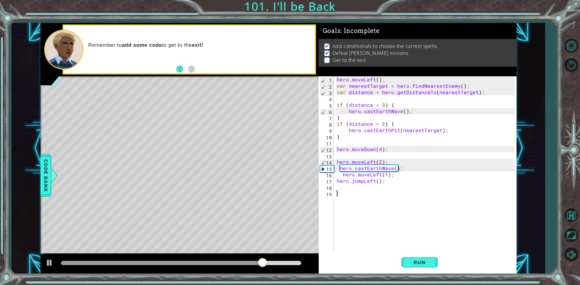
scroll to position [0, 0]
click at [356, 188] on div "hero . moveLeft ( ) ; var nearestTarget = hero . findNearestEnemy ( ) ; var dis…" at bounding box center [427, 171] width 182 height 190
click at [430, 267] on button "Run" at bounding box center [419, 263] width 36 height 20
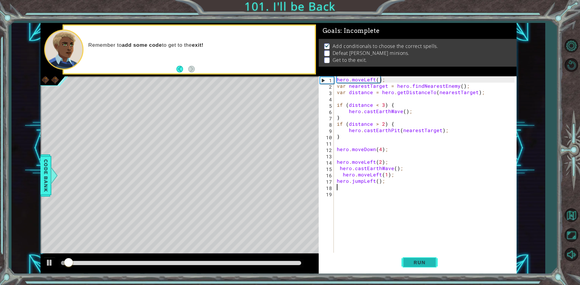
click at [424, 263] on span "Run" at bounding box center [420, 263] width 24 height 6
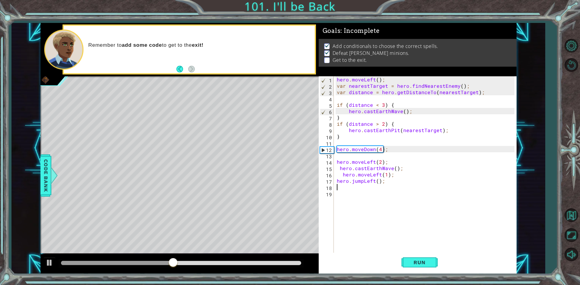
click at [386, 174] on div "hero . moveLeft ( ) ; var nearestTarget = hero . findNearestEnemy ( ) ; var dis…" at bounding box center [427, 171] width 182 height 190
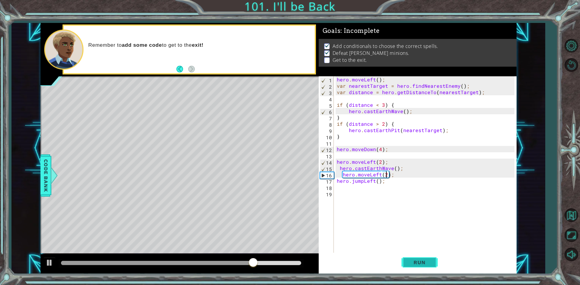
type textarea "hero.moveLeft(2);"
click at [413, 258] on button "Run" at bounding box center [419, 263] width 36 height 20
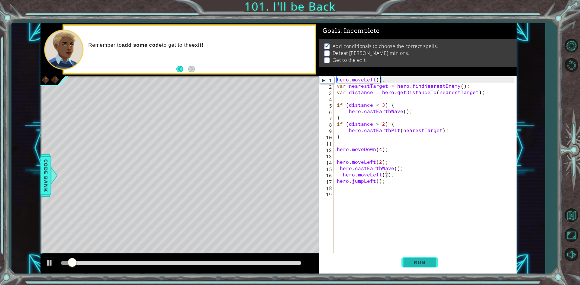
click at [413, 258] on button "Run" at bounding box center [419, 263] width 36 height 20
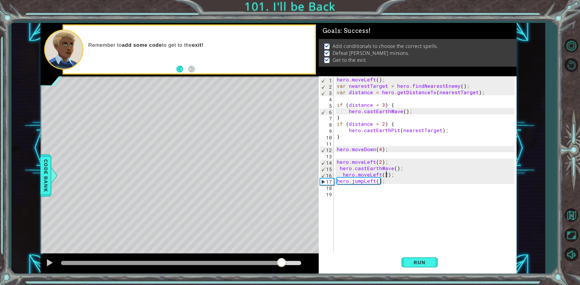
drag, startPoint x: 85, startPoint y: 261, endPoint x: 282, endPoint y: 266, distance: 196.4
click at [282, 266] on div at bounding box center [281, 263] width 11 height 11
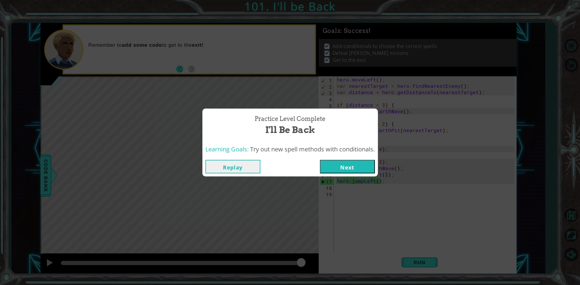
click at [339, 160] on div "Replay Next" at bounding box center [290, 167] width 176 height 20
click at [337, 175] on div "Replay Next" at bounding box center [290, 167] width 176 height 20
click at [343, 170] on button "Next" at bounding box center [347, 167] width 55 height 14
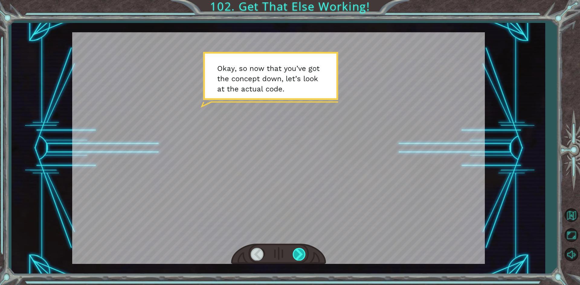
click at [301, 254] on div at bounding box center [300, 254] width 14 height 12
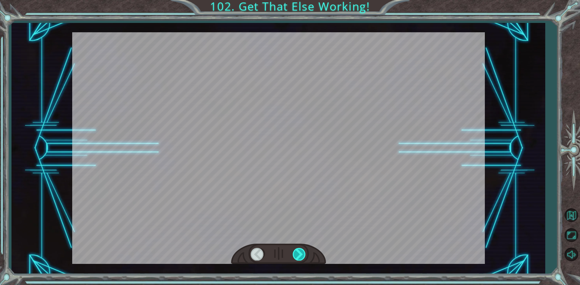
click at [301, 254] on div at bounding box center [300, 254] width 14 height 12
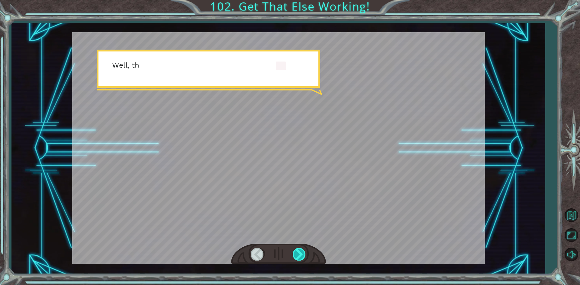
click at [301, 254] on div at bounding box center [300, 254] width 14 height 12
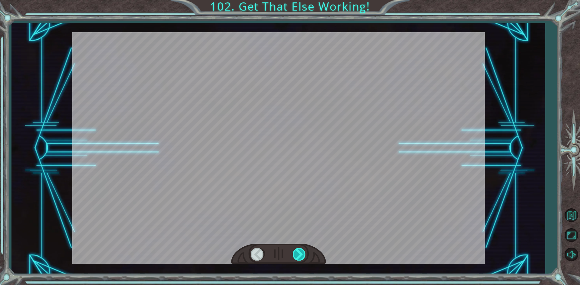
click at [301, 254] on div at bounding box center [300, 254] width 14 height 12
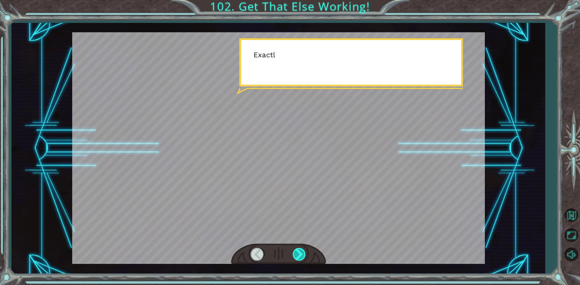
click at [301, 254] on div at bounding box center [300, 254] width 14 height 12
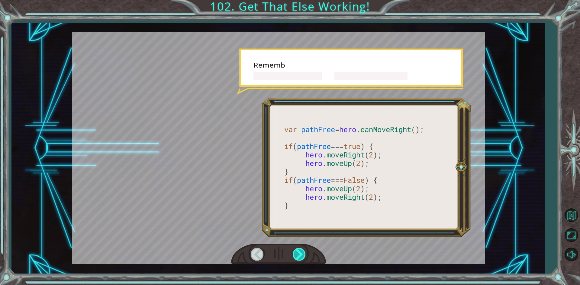
click at [301, 254] on div at bounding box center [300, 254] width 14 height 12
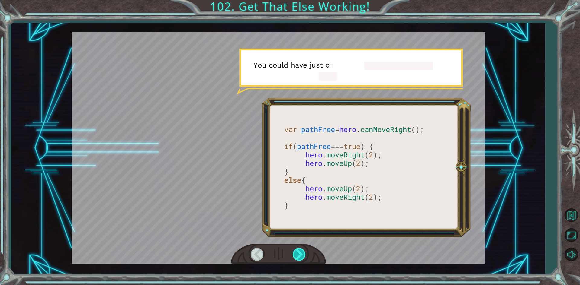
click at [301, 254] on div at bounding box center [300, 254] width 14 height 12
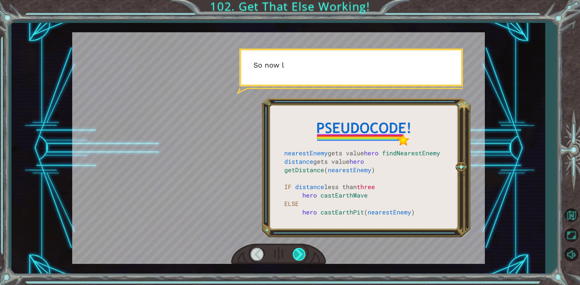
click at [301, 254] on div at bounding box center [300, 254] width 14 height 12
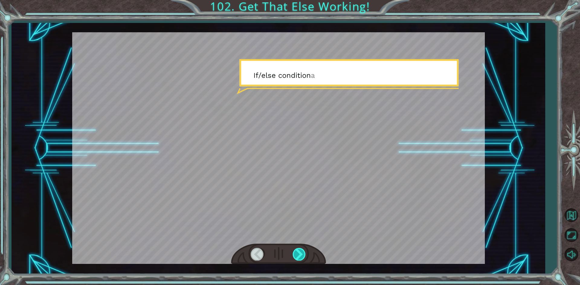
click at [301, 254] on div at bounding box center [300, 254] width 14 height 12
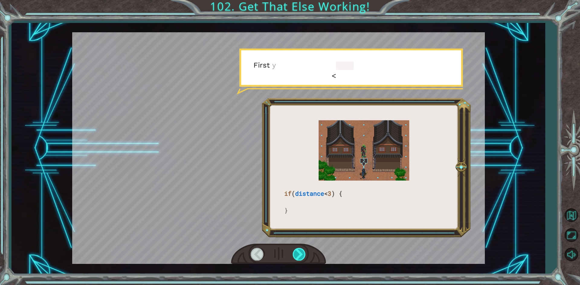
click at [301, 254] on div at bounding box center [300, 254] width 14 height 12
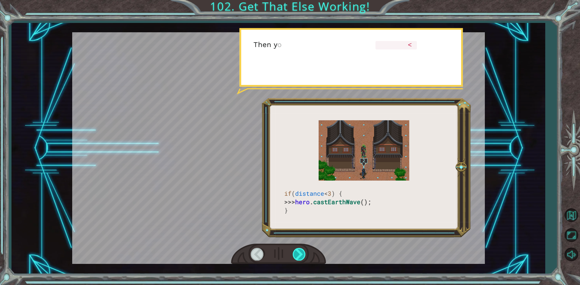
click at [301, 254] on div at bounding box center [300, 254] width 14 height 12
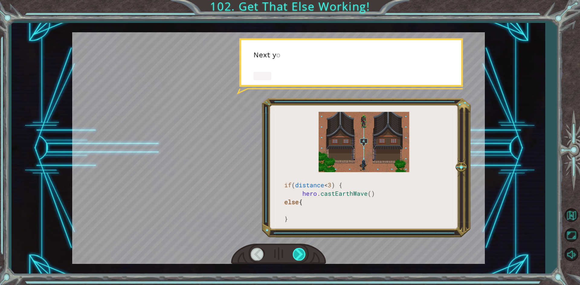
click at [301, 254] on div at bounding box center [300, 254] width 14 height 12
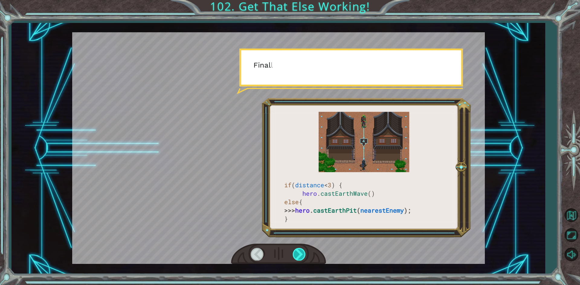
click at [301, 254] on div at bounding box center [300, 254] width 14 height 12
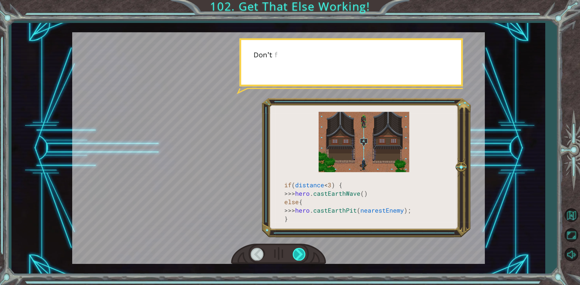
click at [301, 254] on div at bounding box center [300, 254] width 14 height 12
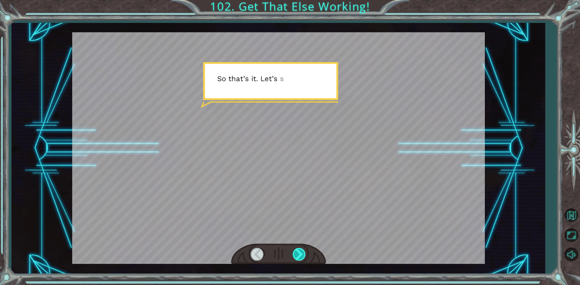
click at [301, 0] on div "if ( distance < 3 ) { >>> hero . castEarthWave () else { >>> hero . [GEOGRAPHIC…" at bounding box center [290, 0] width 580 height 0
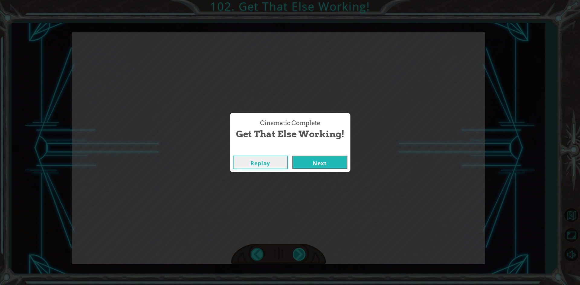
click at [301, 254] on div "Cinematic Complete Get That Else Working! Replay Next" at bounding box center [290, 142] width 580 height 285
click at [333, 163] on button "Next" at bounding box center [319, 163] width 55 height 14
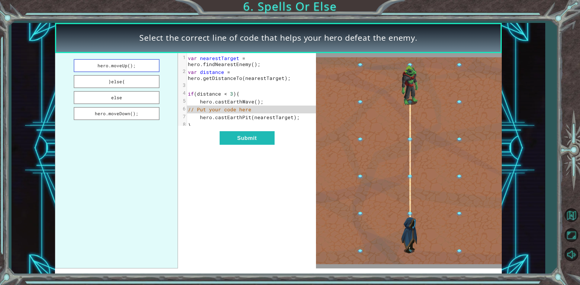
click at [106, 68] on button "hero.moveUp();" at bounding box center [117, 65] width 86 height 13
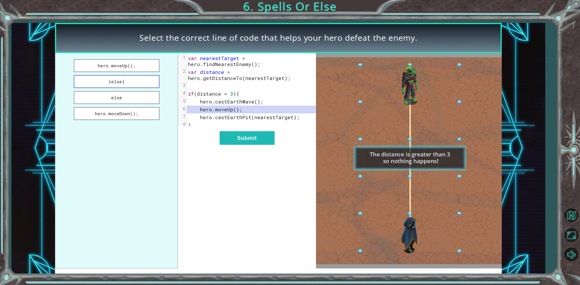
click at [109, 77] on button "}else{" at bounding box center [117, 81] width 86 height 13
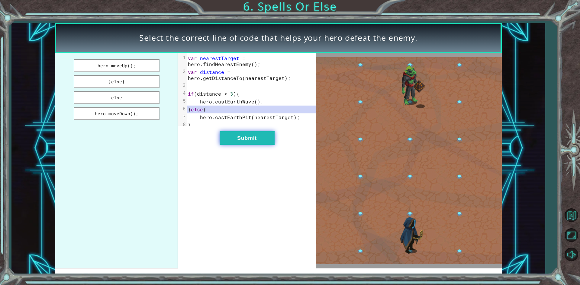
click at [269, 145] on button "Submit" at bounding box center [247, 138] width 55 height 14
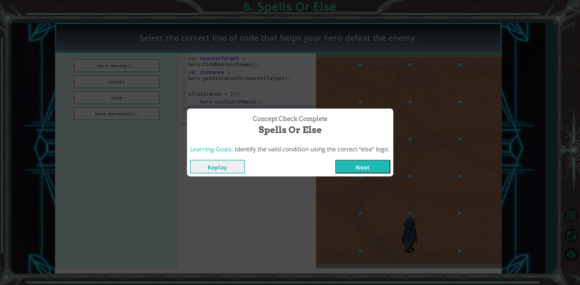
click at [359, 169] on button "Next" at bounding box center [362, 167] width 55 height 14
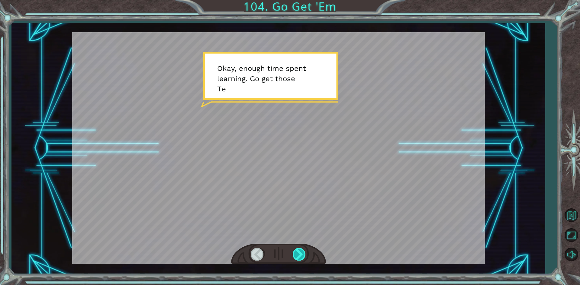
click at [295, 254] on div at bounding box center [300, 254] width 14 height 12
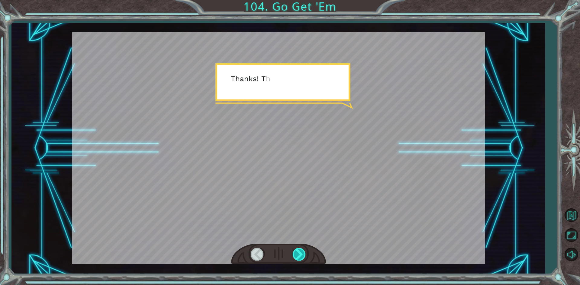
click at [295, 254] on div at bounding box center [300, 254] width 14 height 12
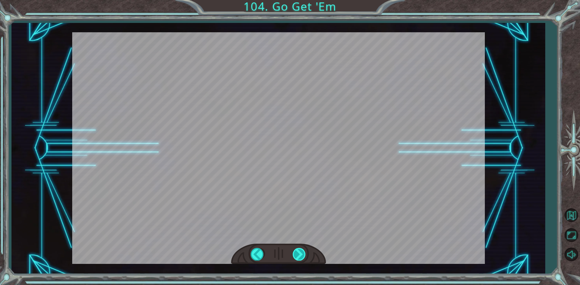
click at [295, 0] on div "Temporary Text O k a y , e n o u g h t i m e s p e n t l e a r n i n g . G o g …" at bounding box center [290, 0] width 580 height 0
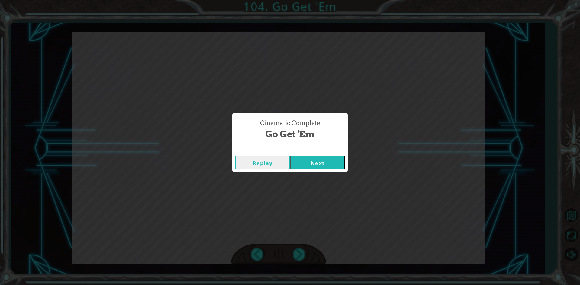
click at [331, 166] on button "Next" at bounding box center [317, 163] width 55 height 14
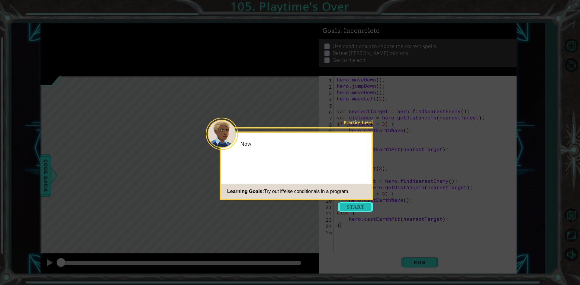
click at [363, 205] on button "Start" at bounding box center [355, 207] width 34 height 10
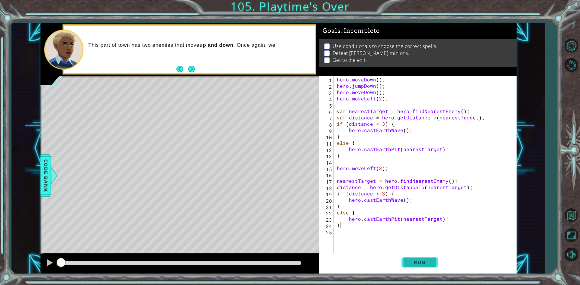
click at [409, 258] on button "Run" at bounding box center [419, 263] width 36 height 20
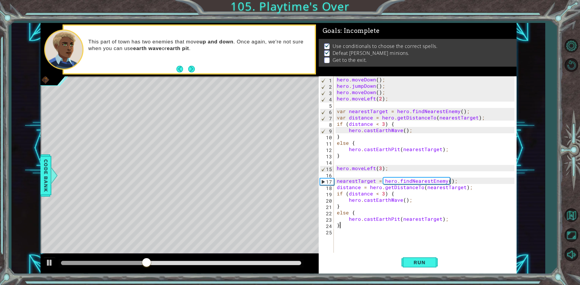
click at [336, 232] on div "hero . moveDown ( ) ; hero . jumpDown ( ) ; hero . moveDown ( ) ; hero . moveLe…" at bounding box center [427, 171] width 182 height 190
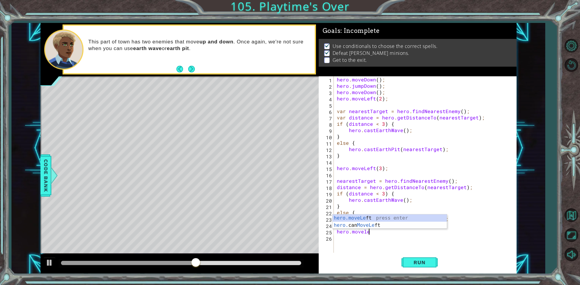
scroll to position [0, 2]
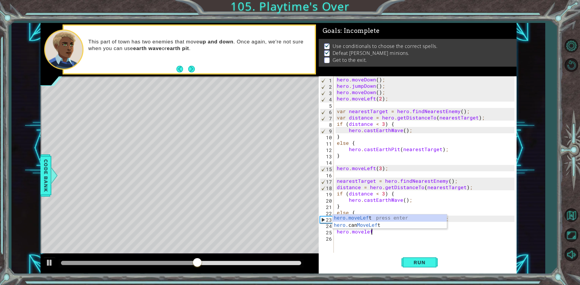
type textarea "hero.moveLeft(1);"
click at [341, 238] on div "hero . moveDown ( ) ; hero . jumpDown ( ) ; hero . moveDown ( ) ; hero . moveLe…" at bounding box center [427, 171] width 182 height 190
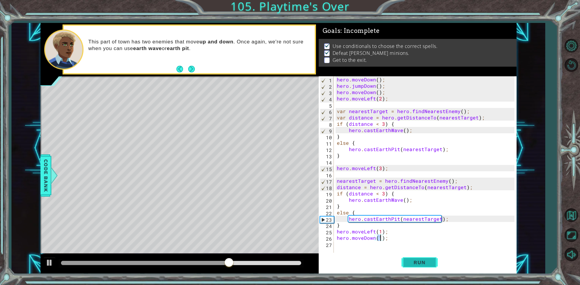
type textarea "hero.moveDown(1);"
click at [429, 264] on span "Run" at bounding box center [420, 263] width 24 height 6
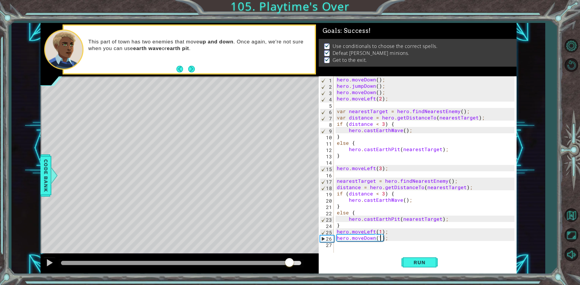
drag, startPoint x: 93, startPoint y: 264, endPoint x: 289, endPoint y: 258, distance: 195.8
click at [289, 258] on div at bounding box center [179, 264] width 278 height 19
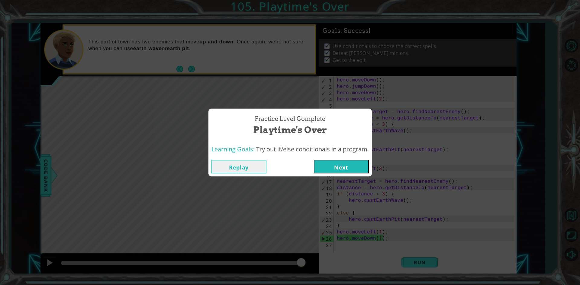
click at [346, 164] on button "Next" at bounding box center [341, 167] width 55 height 14
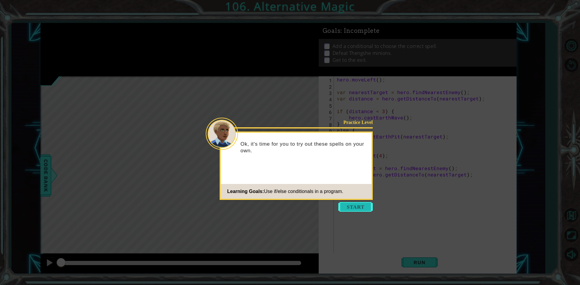
click at [359, 205] on button "Start" at bounding box center [355, 207] width 34 height 10
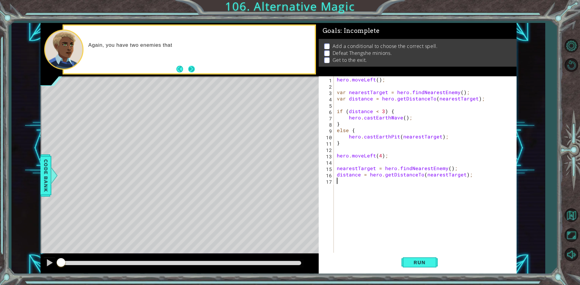
click at [192, 65] on button "Next" at bounding box center [192, 69] width 10 height 10
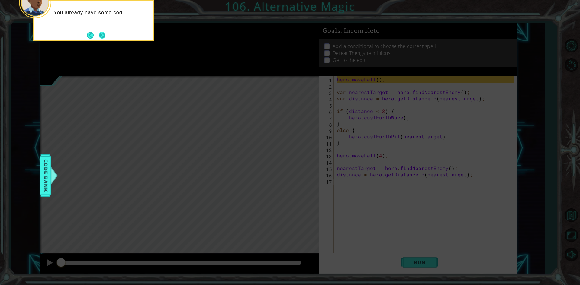
click at [102, 36] on button "Next" at bounding box center [102, 35] width 7 height 7
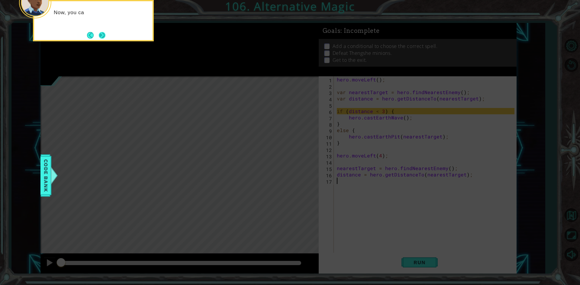
click at [99, 38] on button "Next" at bounding box center [102, 35] width 7 height 7
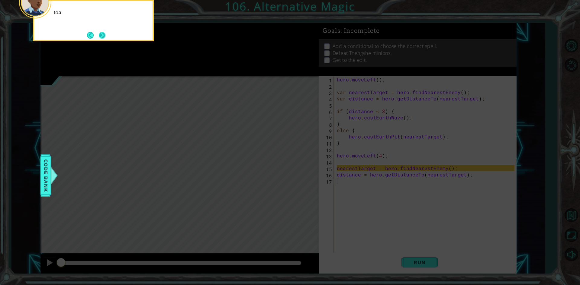
click at [102, 36] on button "Next" at bounding box center [102, 35] width 7 height 7
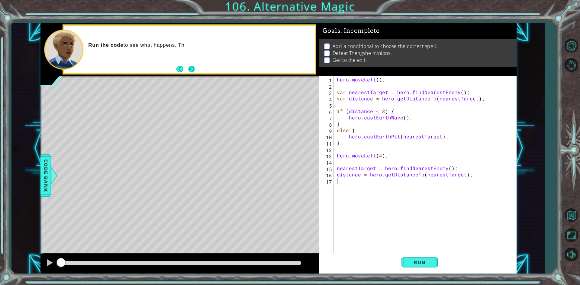
click at [194, 70] on button "Next" at bounding box center [191, 69] width 7 height 7
click at [411, 260] on span "Run" at bounding box center [420, 263] width 24 height 6
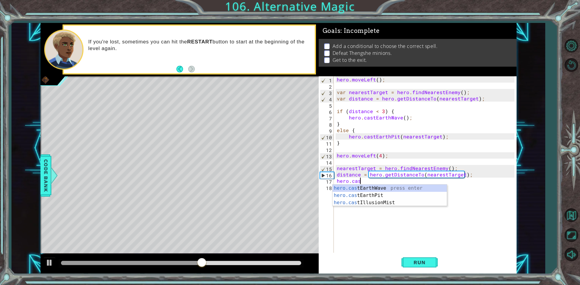
type textarea "hero.cast"
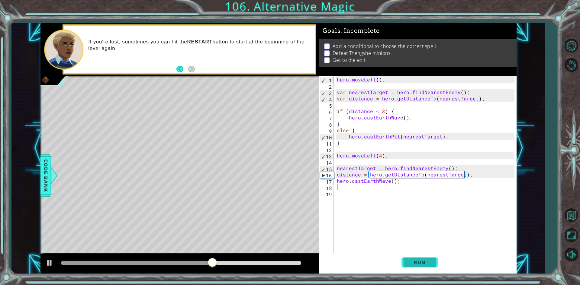
click at [428, 257] on button "Run" at bounding box center [419, 263] width 36 height 20
